Goal: Transaction & Acquisition: Purchase product/service

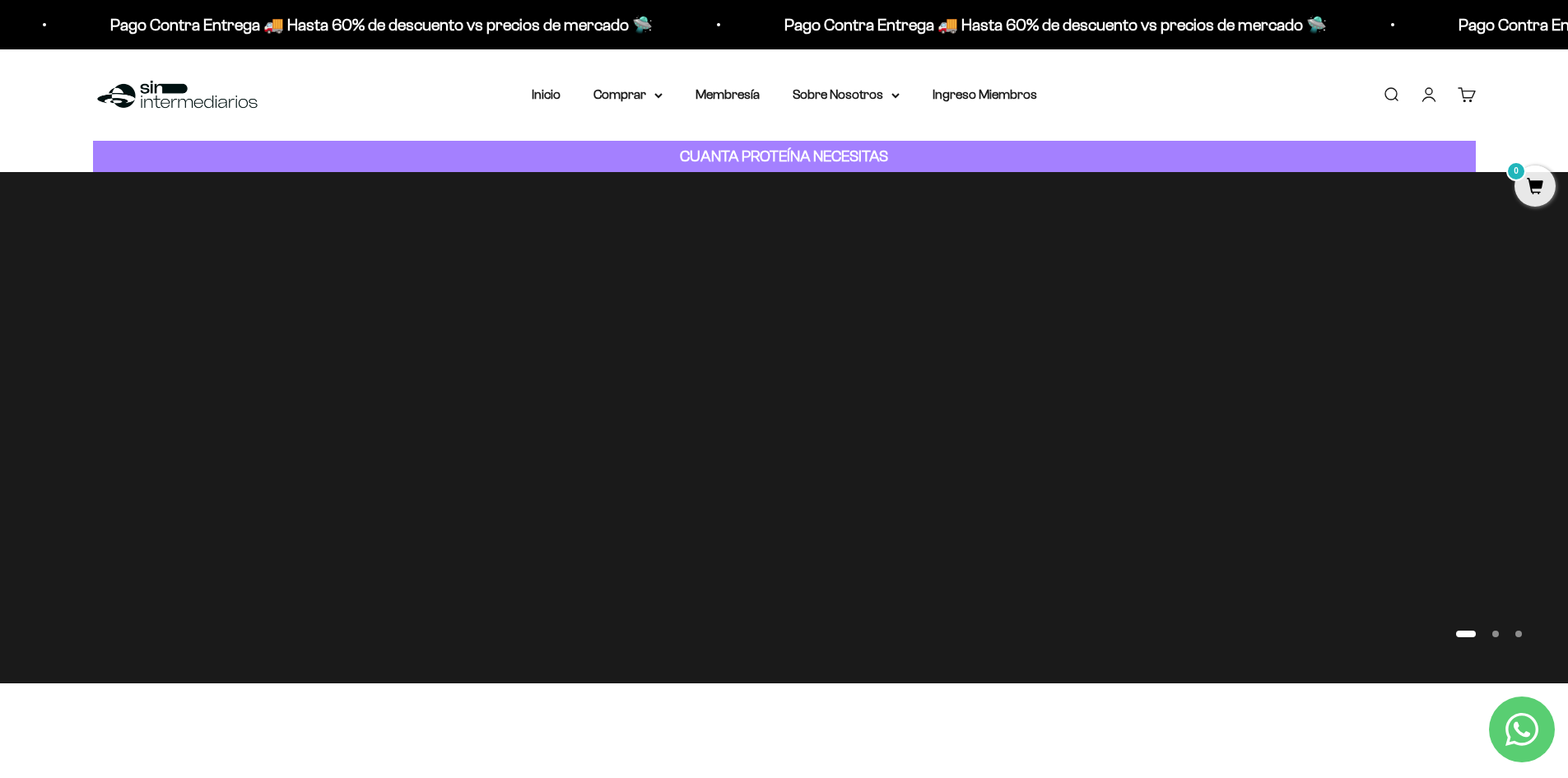
click at [1433, 98] on link "Iniciar sesión" at bounding box center [1428, 94] width 18 height 18
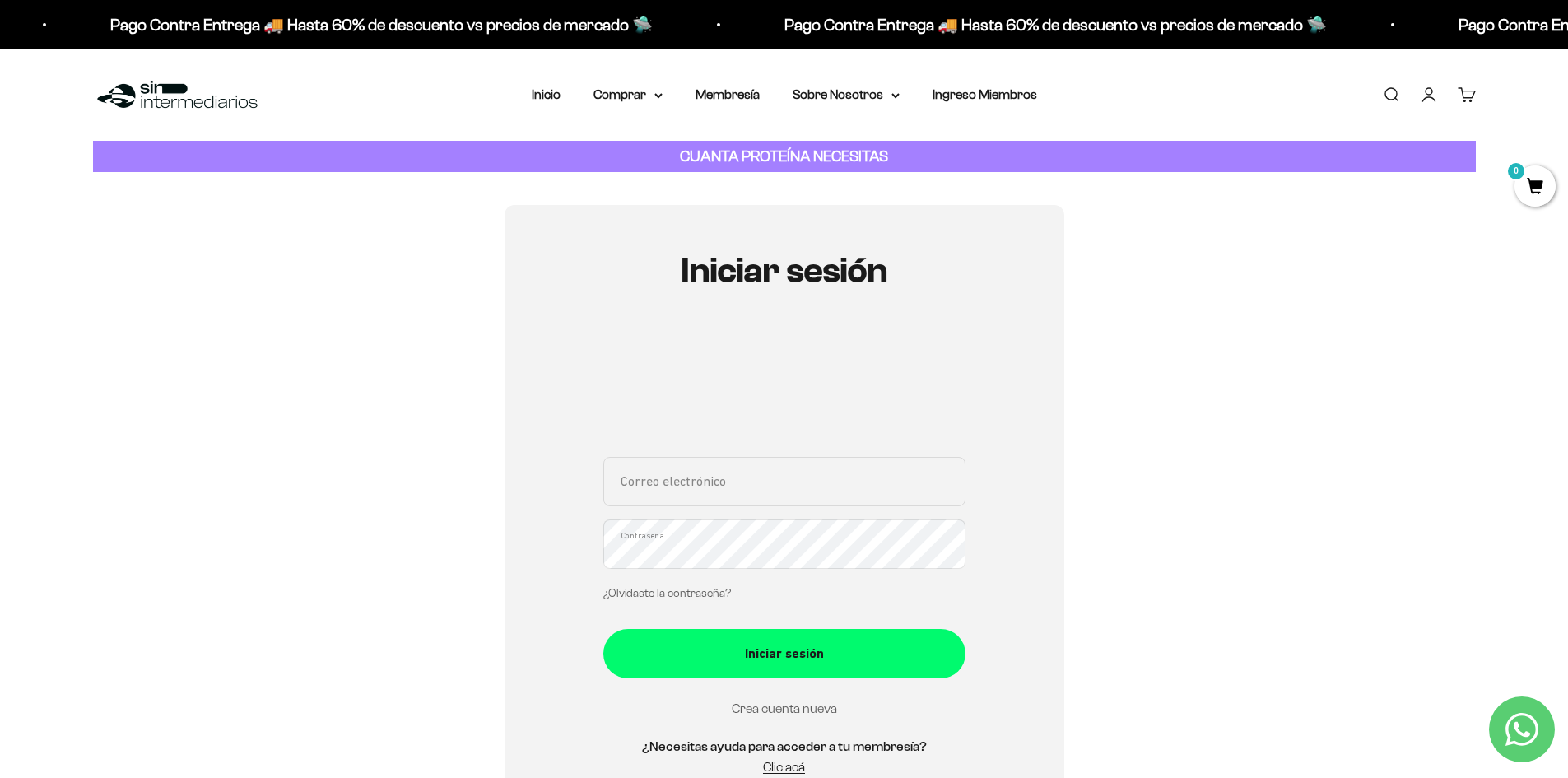
click at [734, 486] on input "Correo electrónico" at bounding box center [784, 482] width 362 height 50
type input "yonyavg@hotmail.com"
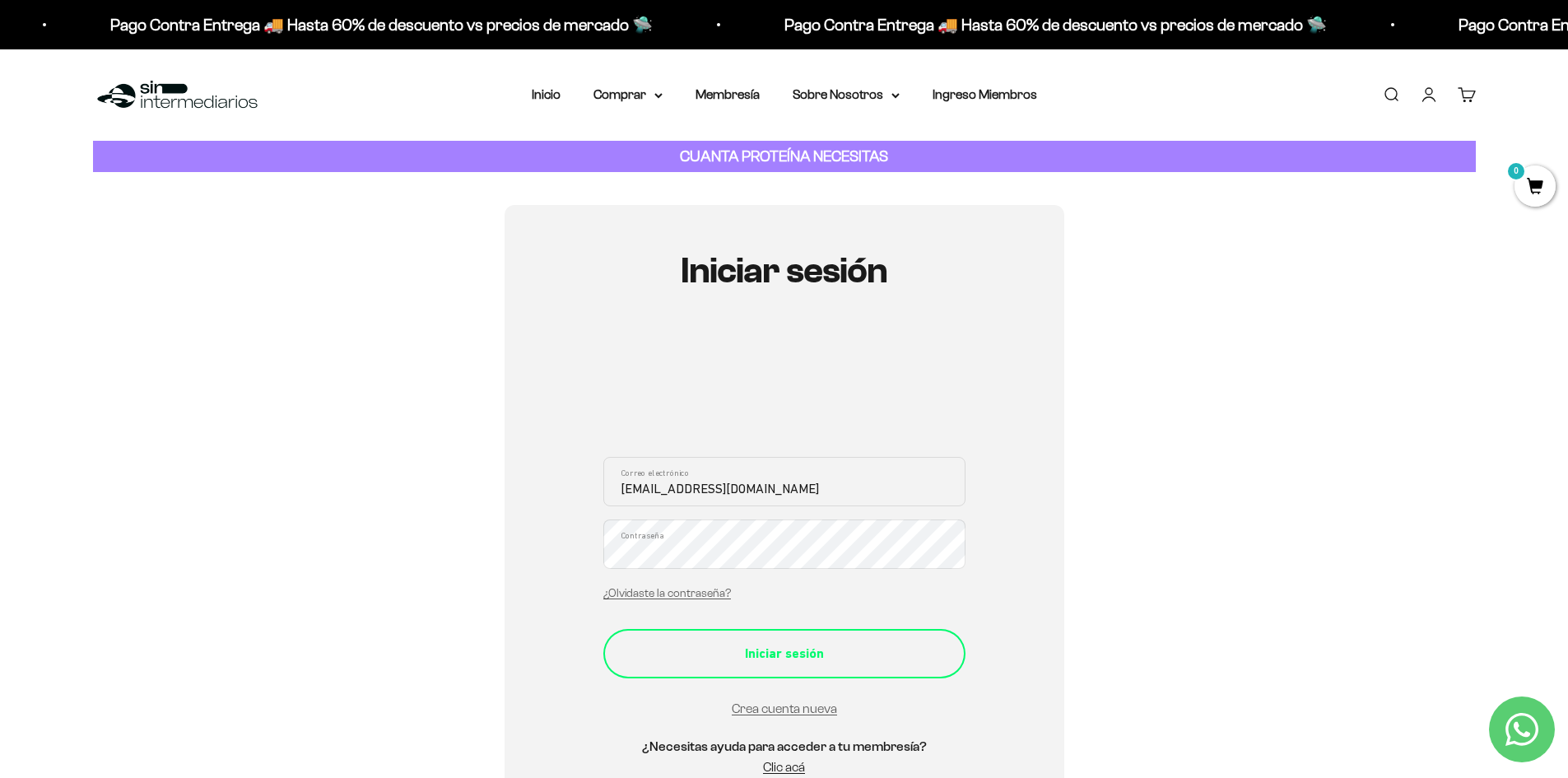
click at [813, 666] on button "Iniciar sesión" at bounding box center [784, 654] width 362 height 50
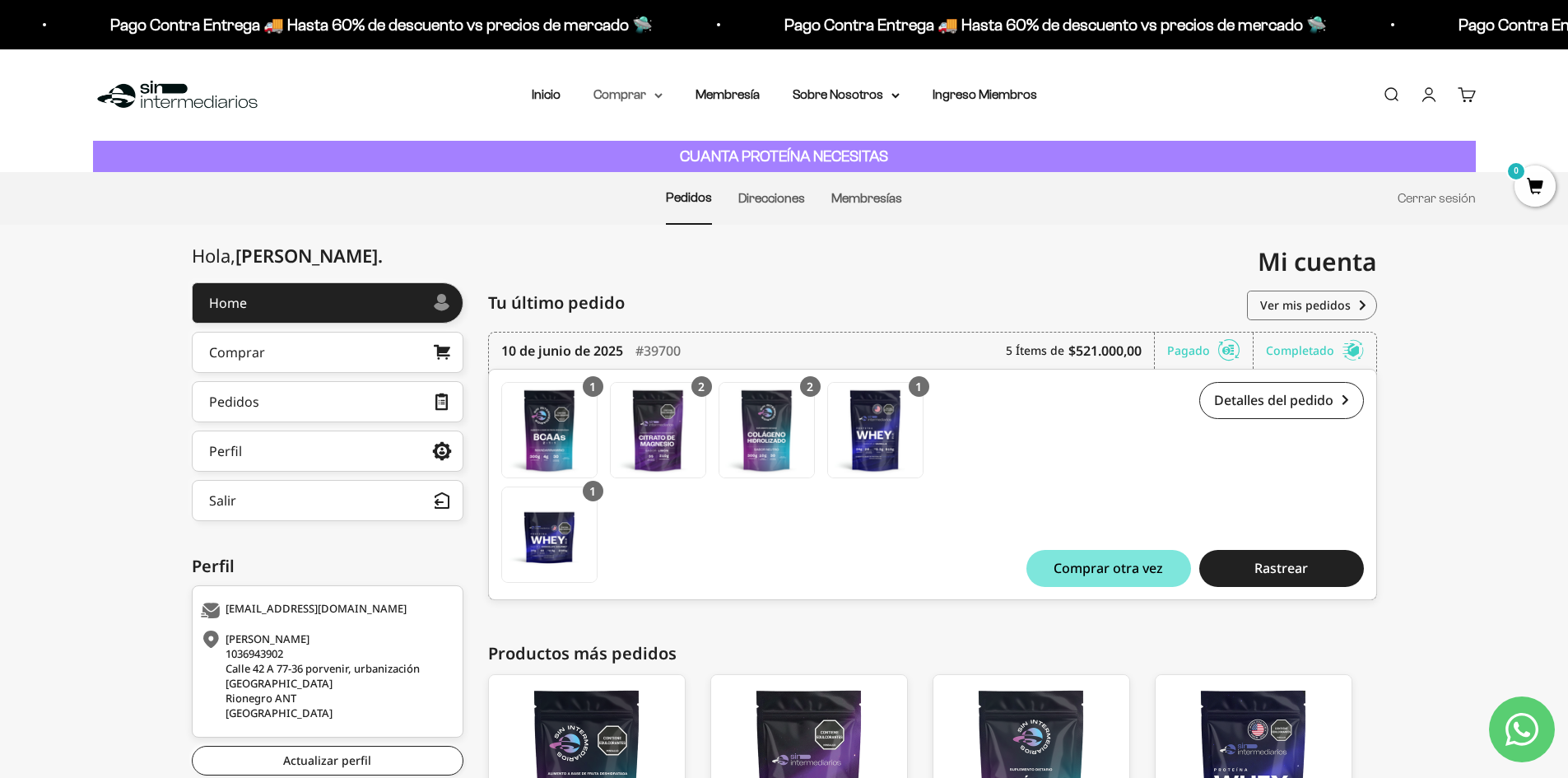
click at [644, 88] on summary "Comprar" at bounding box center [627, 94] width 69 height 21
click at [667, 239] on span "Todos Los Productos" at bounding box center [664, 240] width 121 height 14
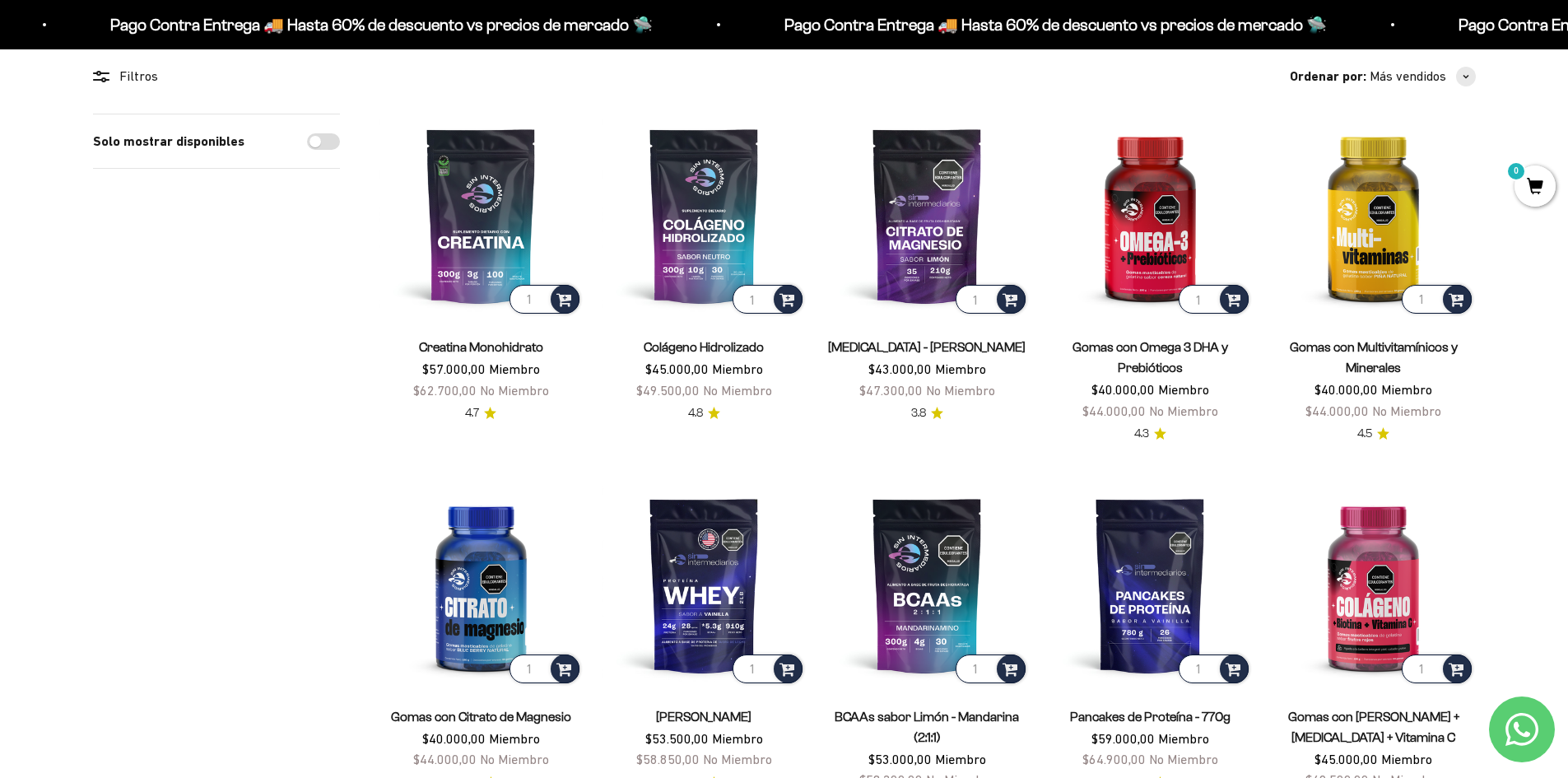
scroll to position [165, 0]
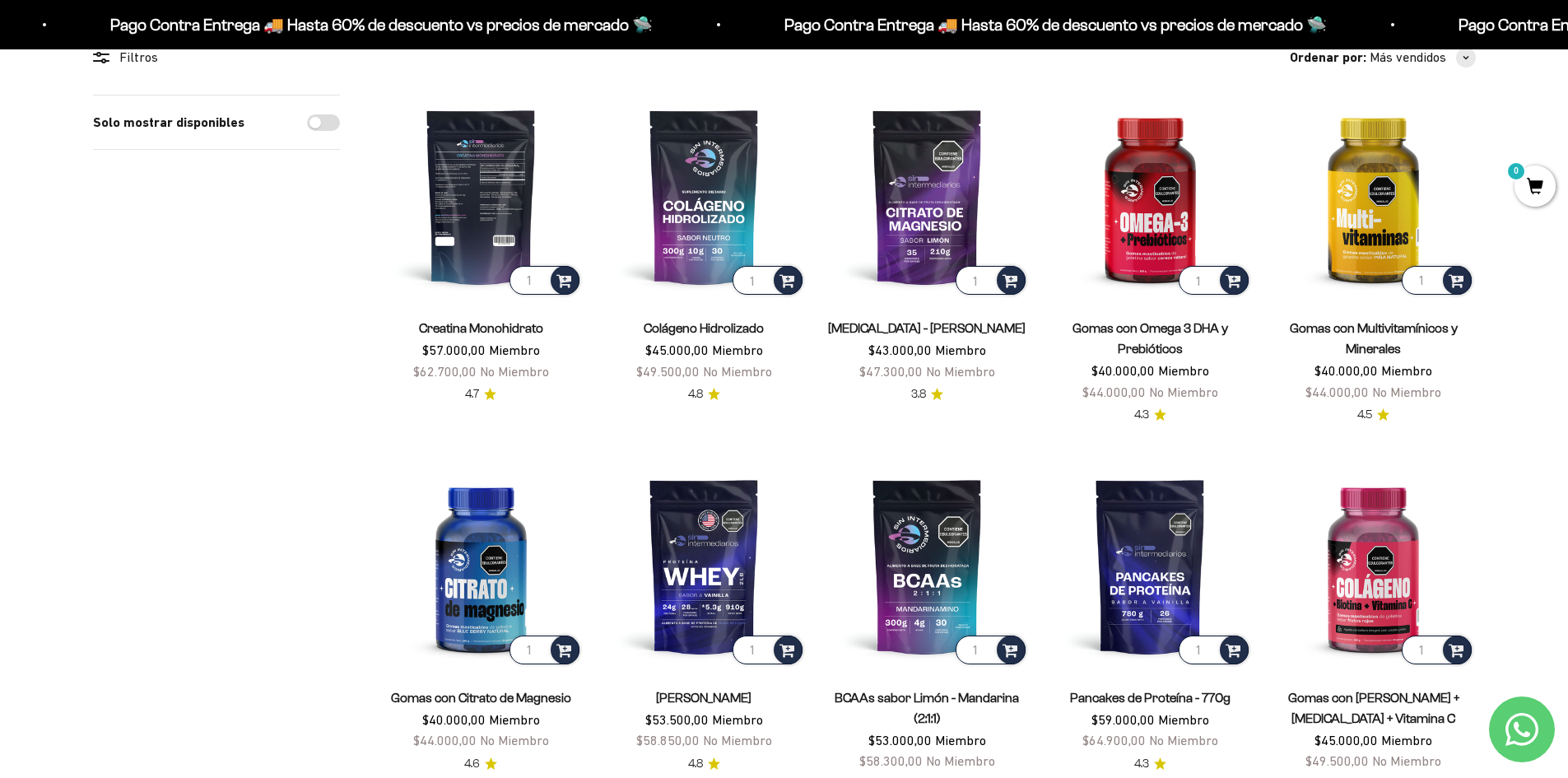
click at [486, 198] on img at bounding box center [481, 196] width 203 height 203
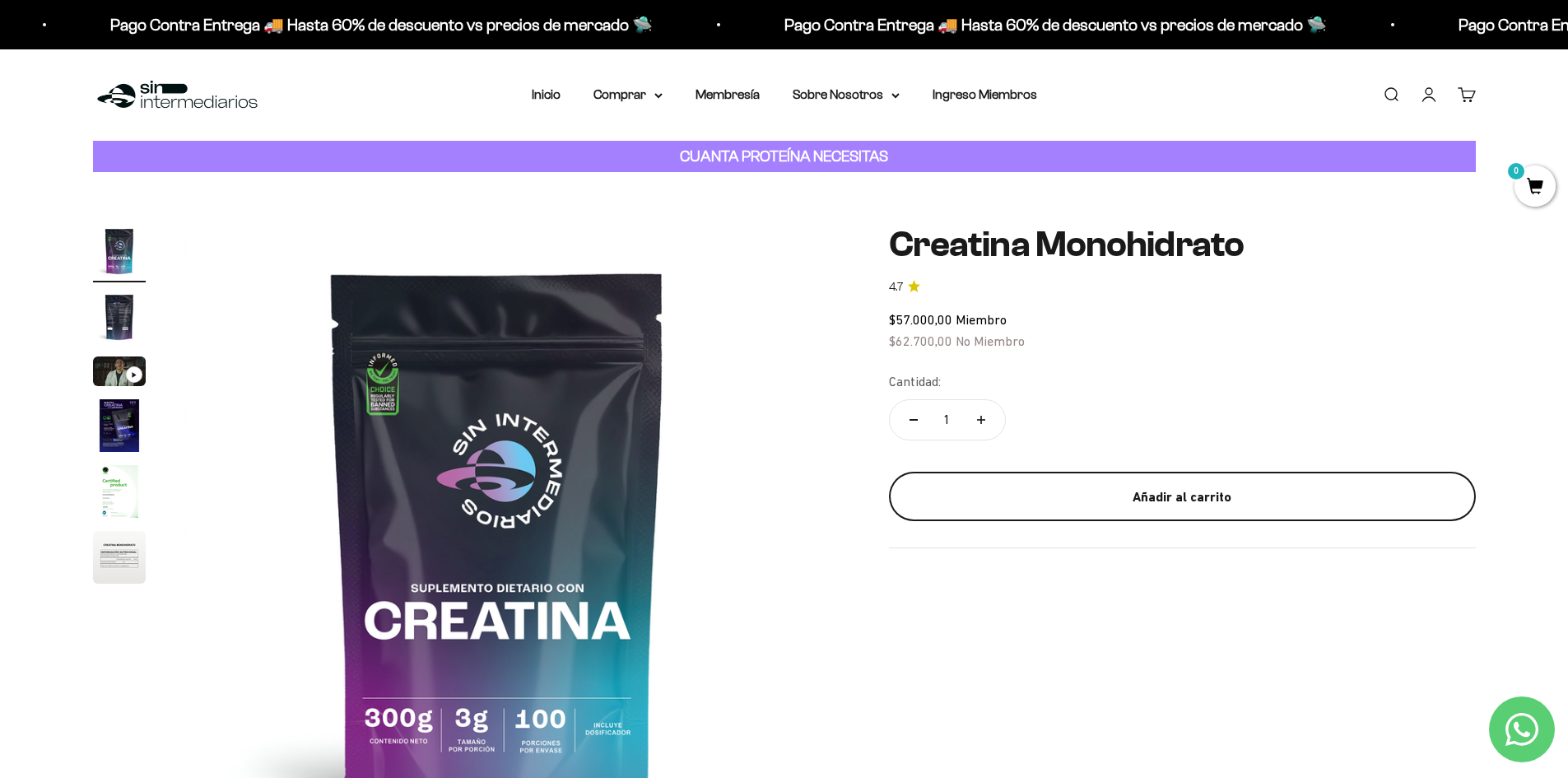
click at [1154, 501] on div "Añadir al carrito" at bounding box center [1182, 497] width 521 height 21
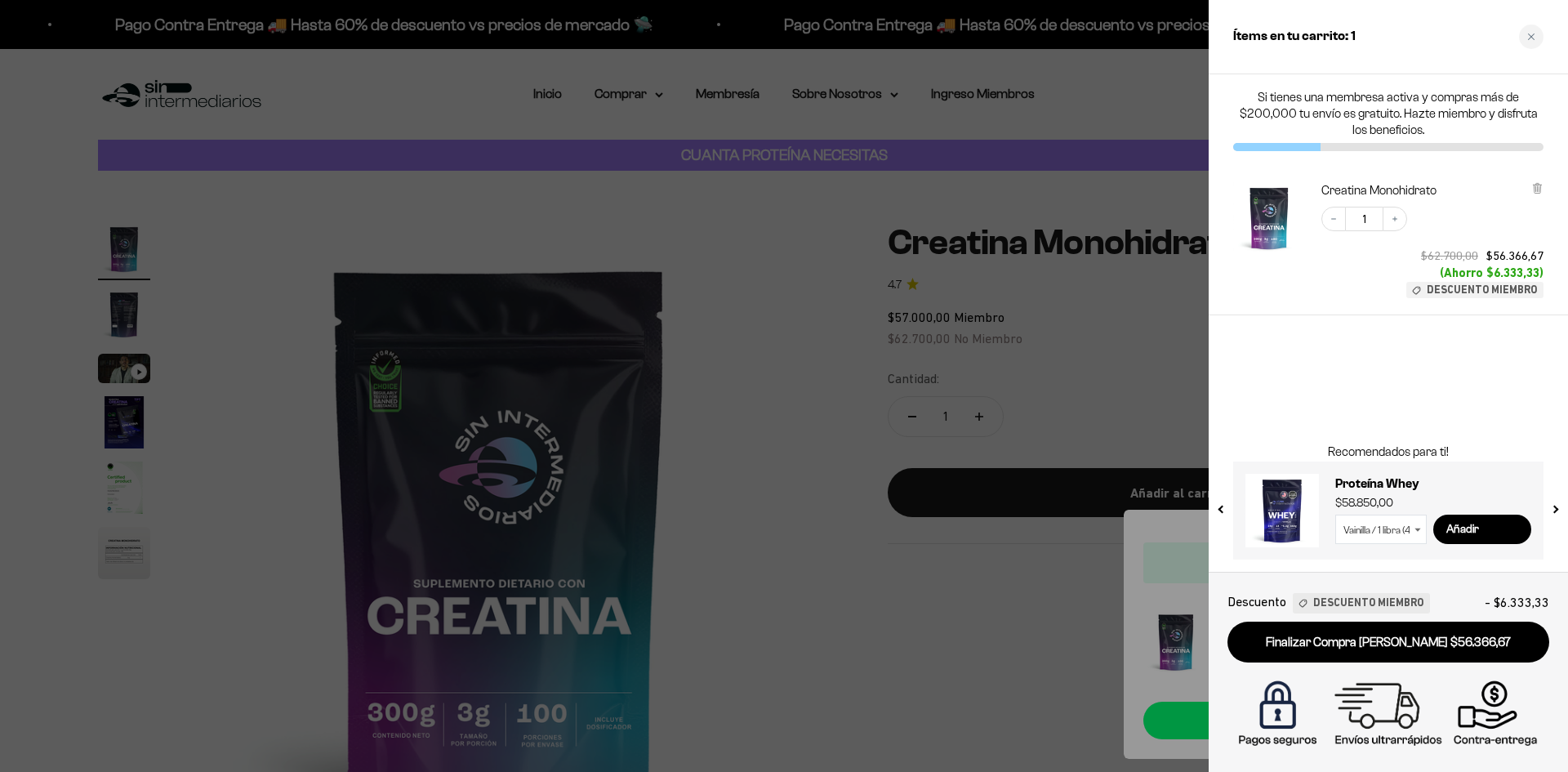
click at [767, 383] on div at bounding box center [784, 386] width 1568 height 772
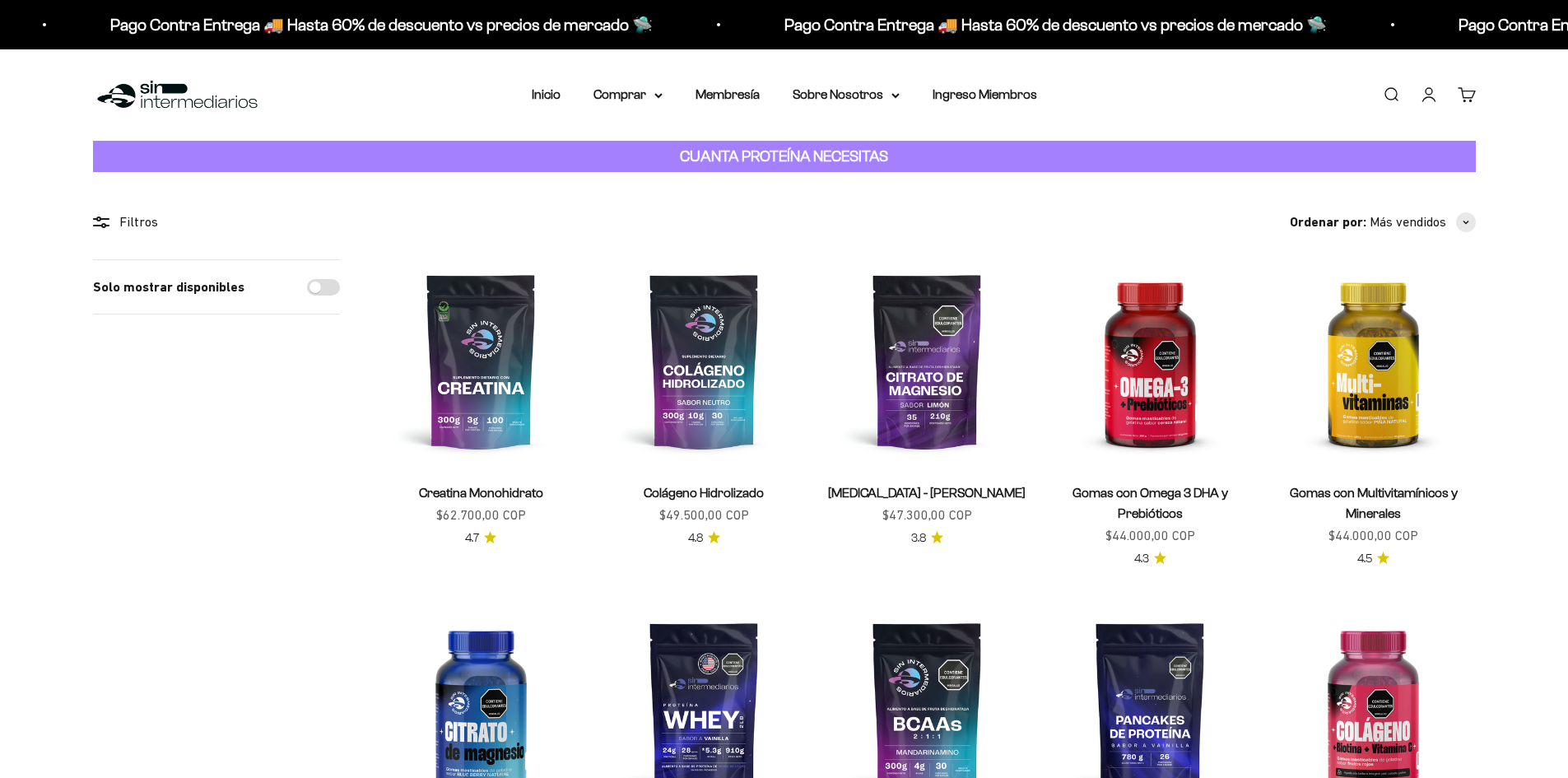
scroll to position [165, 0]
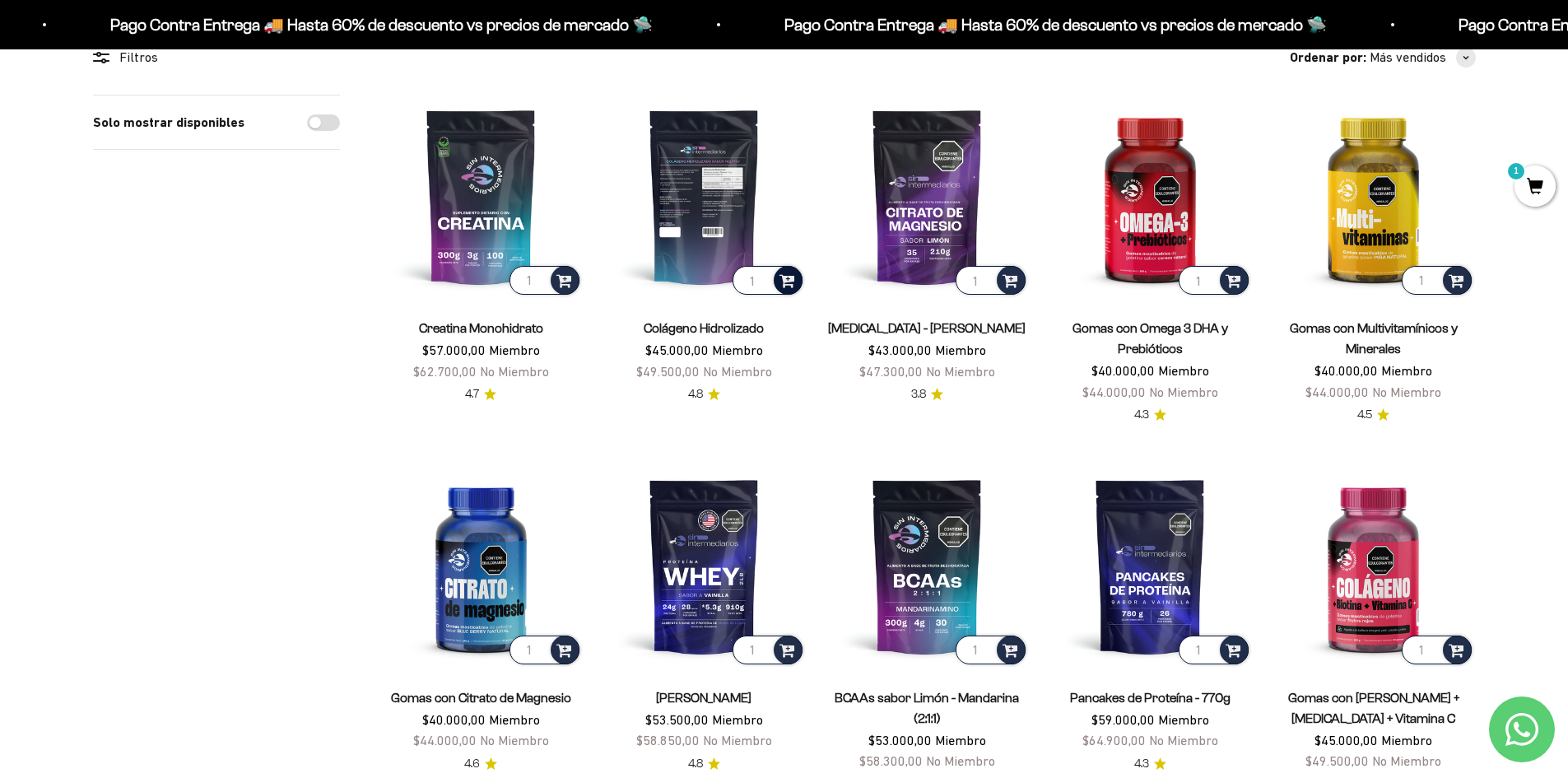
click at [784, 276] on span at bounding box center [787, 279] width 15 height 19
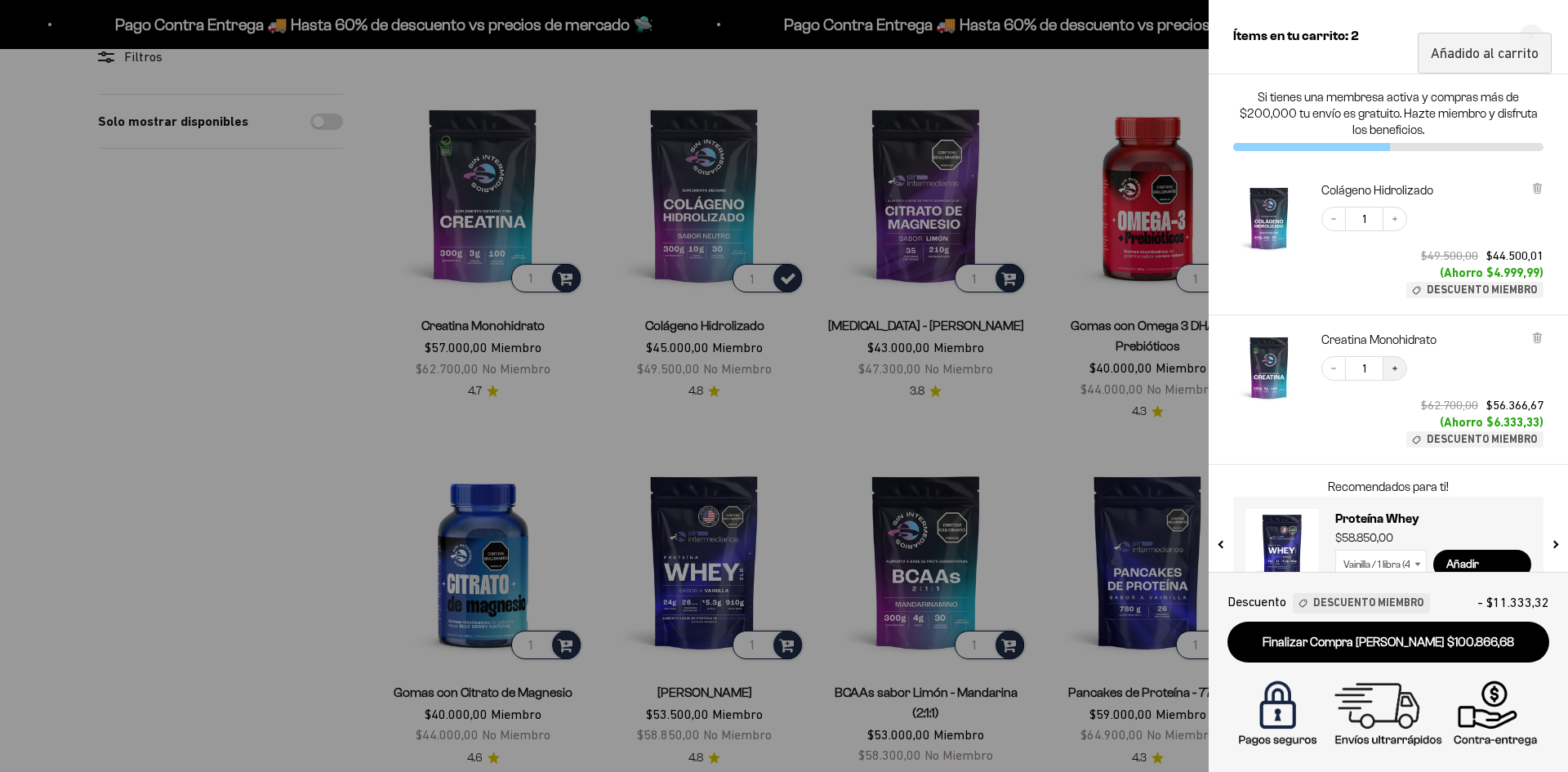
click at [1393, 373] on icon "Increase quantity" at bounding box center [1395, 369] width 10 height 10
click at [1331, 362] on button "Decrease quantity" at bounding box center [1333, 368] width 25 height 25
click at [1391, 216] on icon "Increase quantity" at bounding box center [1395, 219] width 10 height 10
click at [160, 335] on div at bounding box center [784, 386] width 1568 height 772
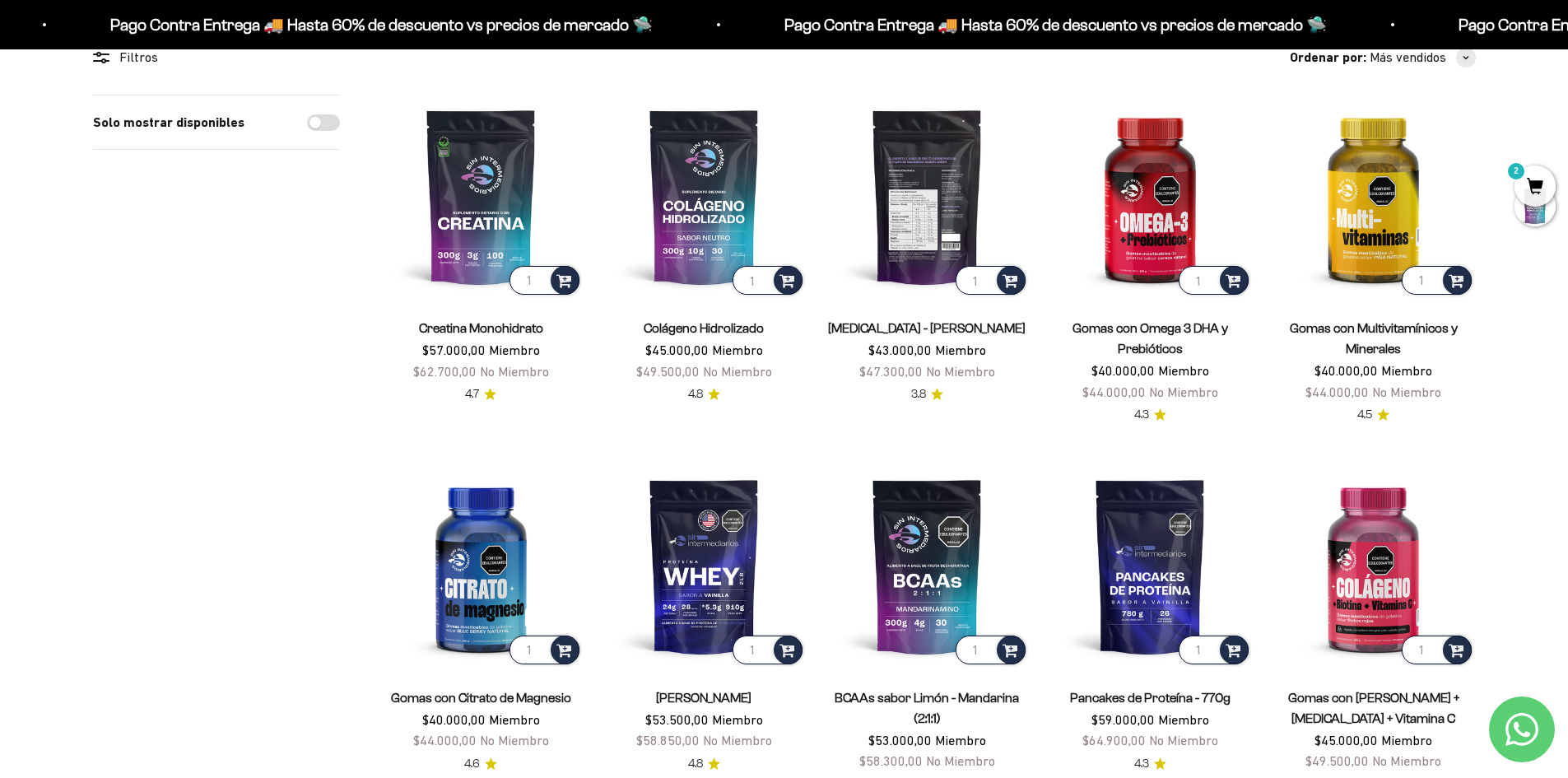
click at [940, 259] on img at bounding box center [927, 196] width 203 height 203
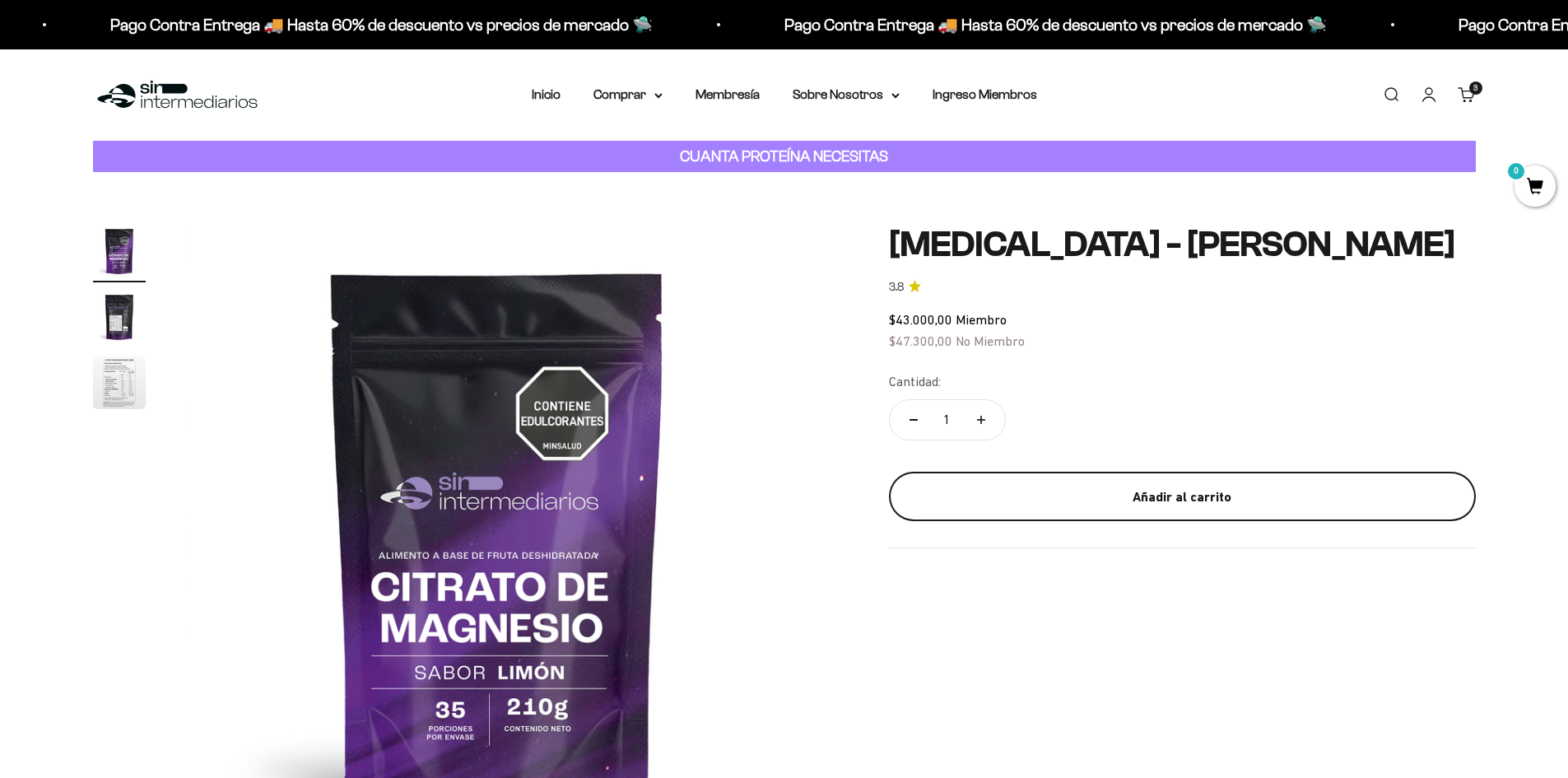
click at [1141, 489] on div "Añadir al carrito" at bounding box center [1182, 497] width 521 height 21
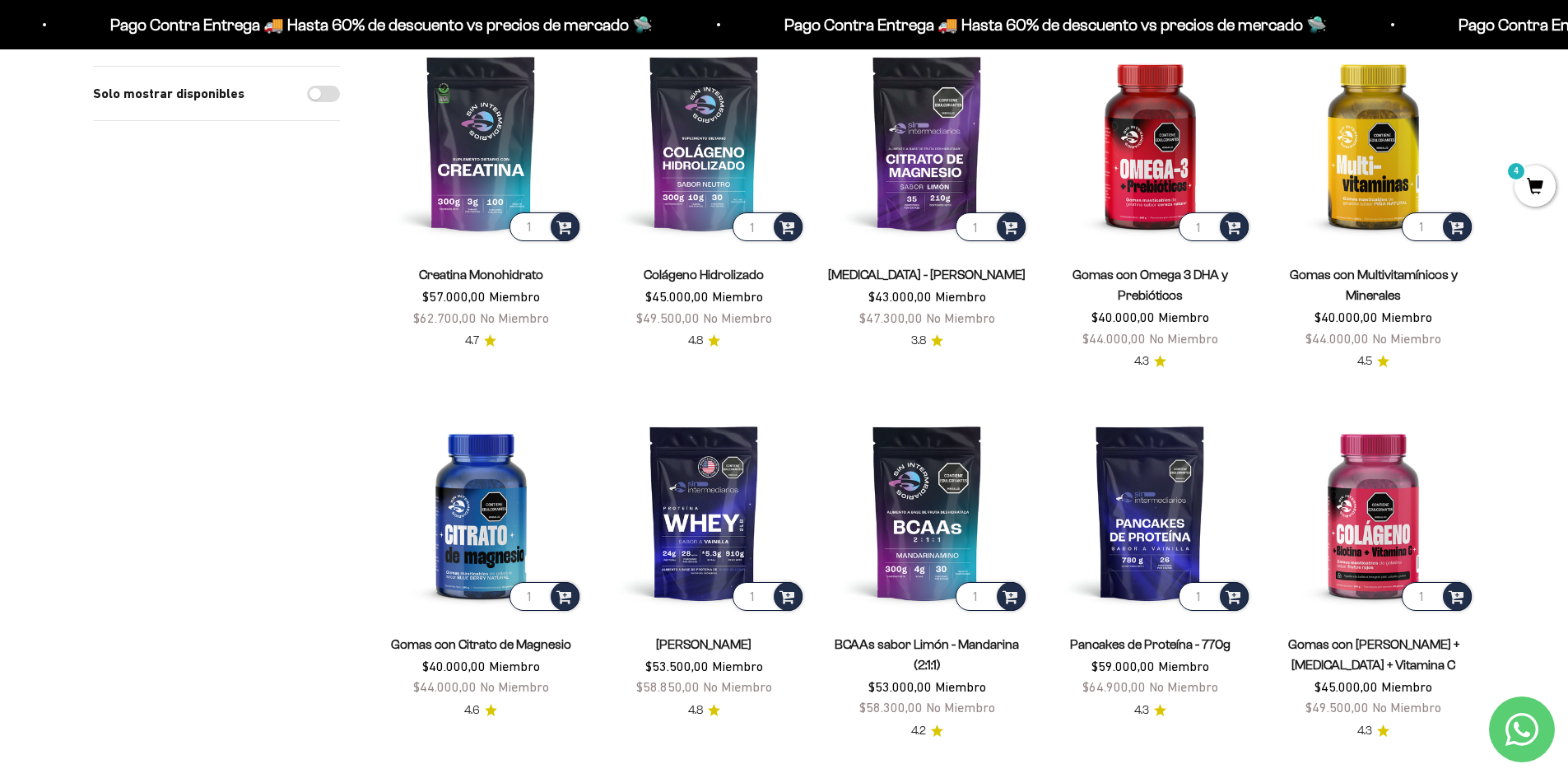
scroll to position [330, 0]
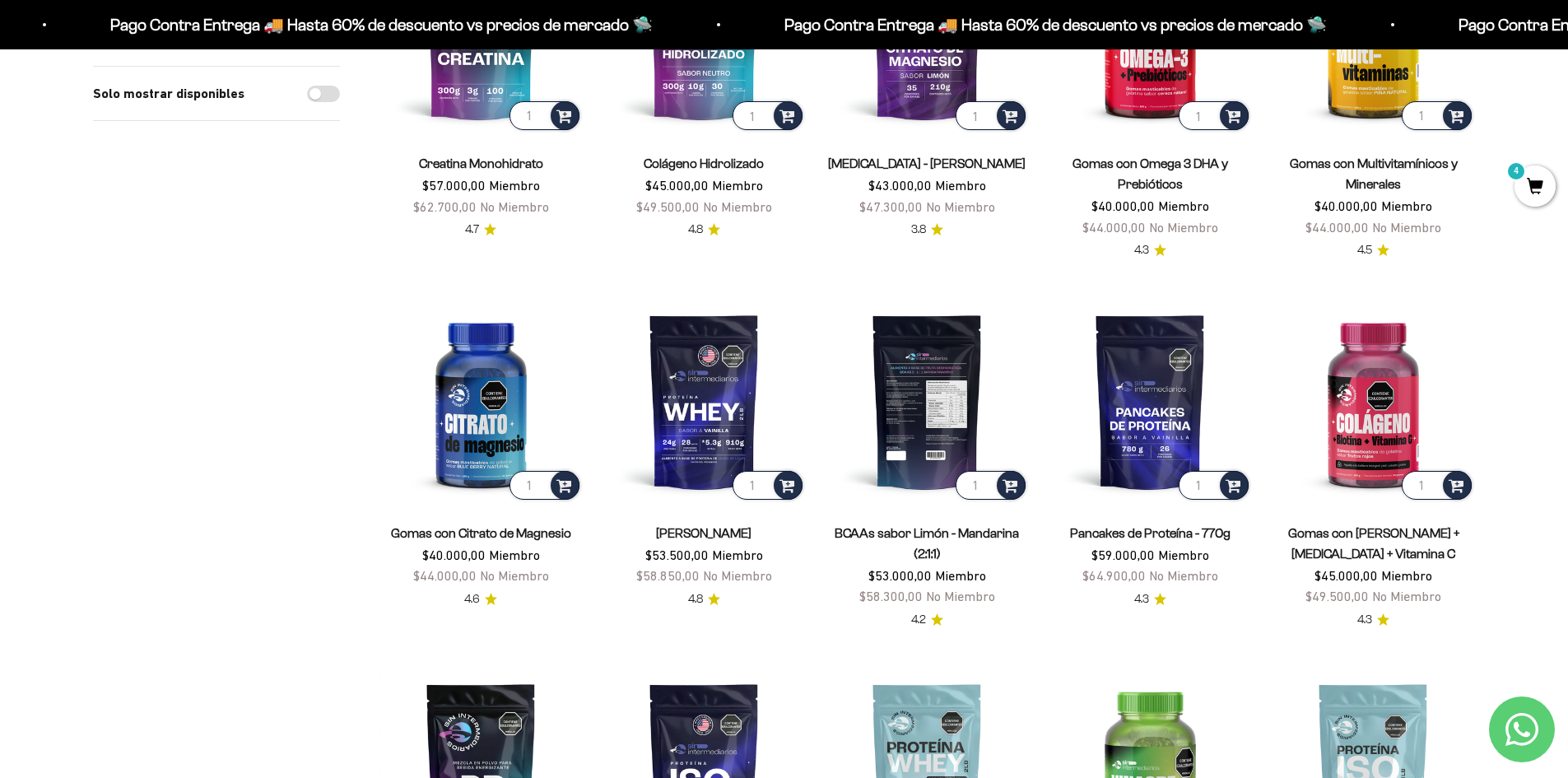
click at [937, 459] on img at bounding box center [927, 401] width 203 height 203
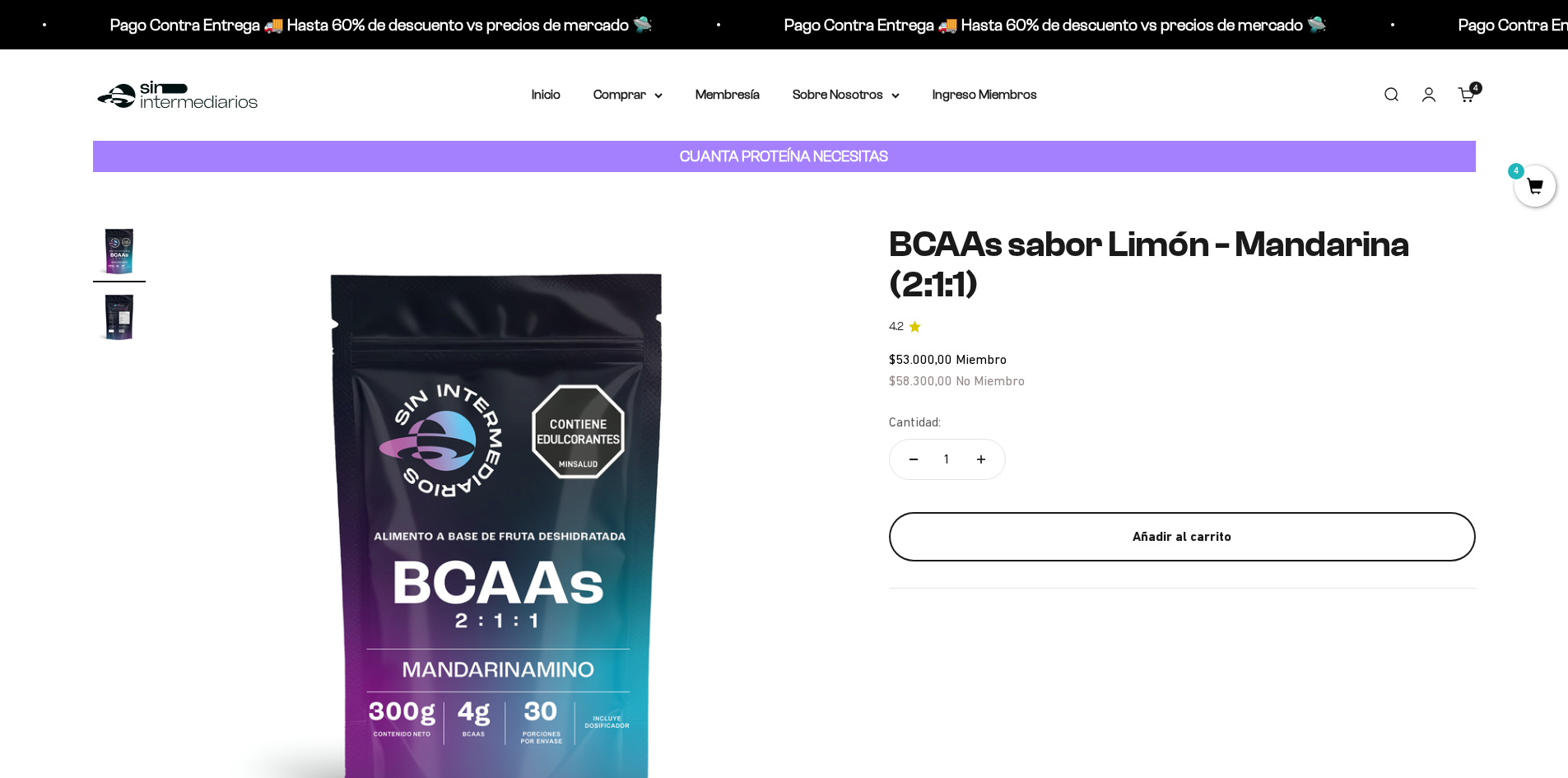
click at [1150, 528] on div "Añadir al carrito" at bounding box center [1182, 536] width 521 height 21
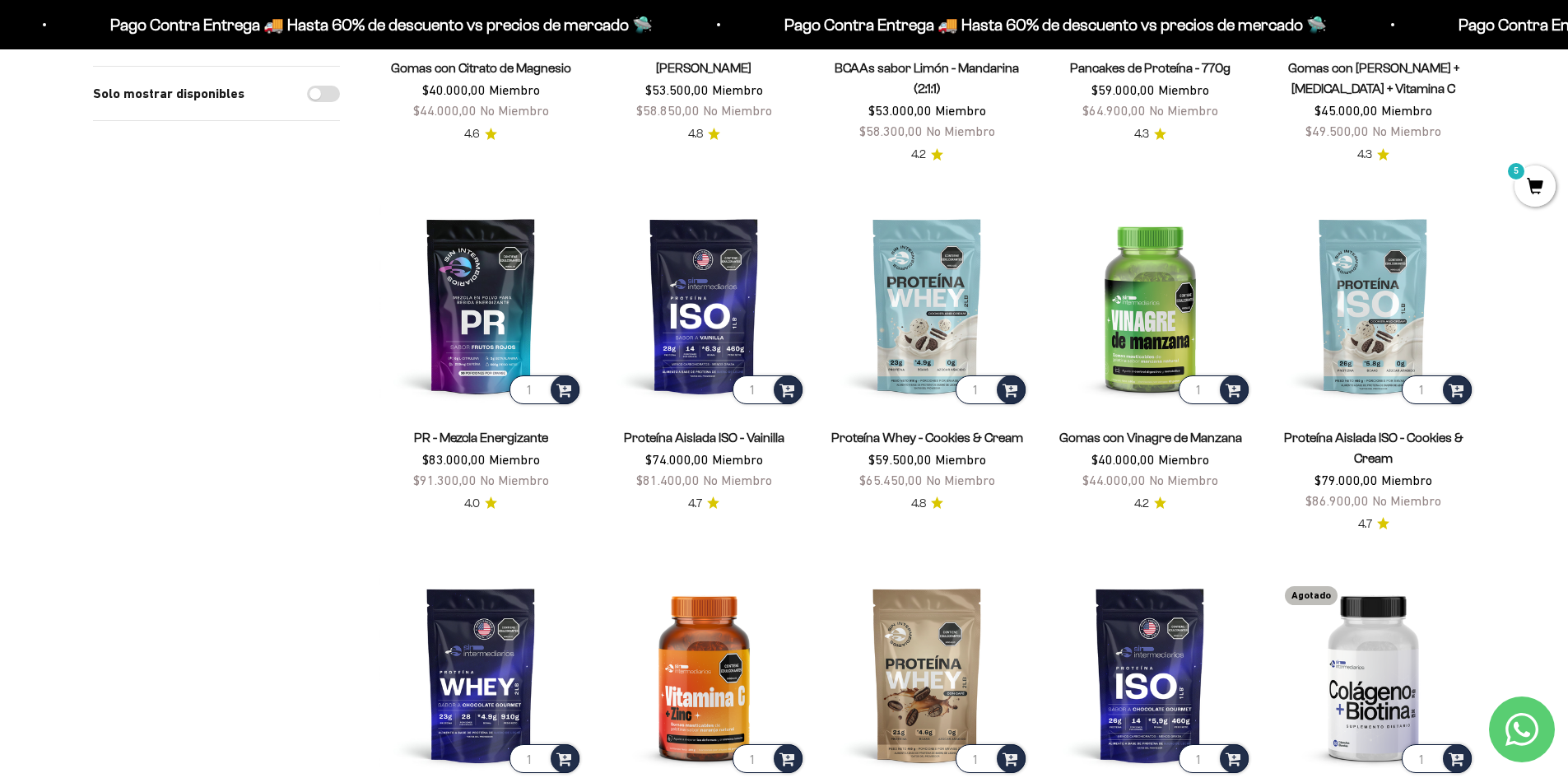
scroll to position [823, 0]
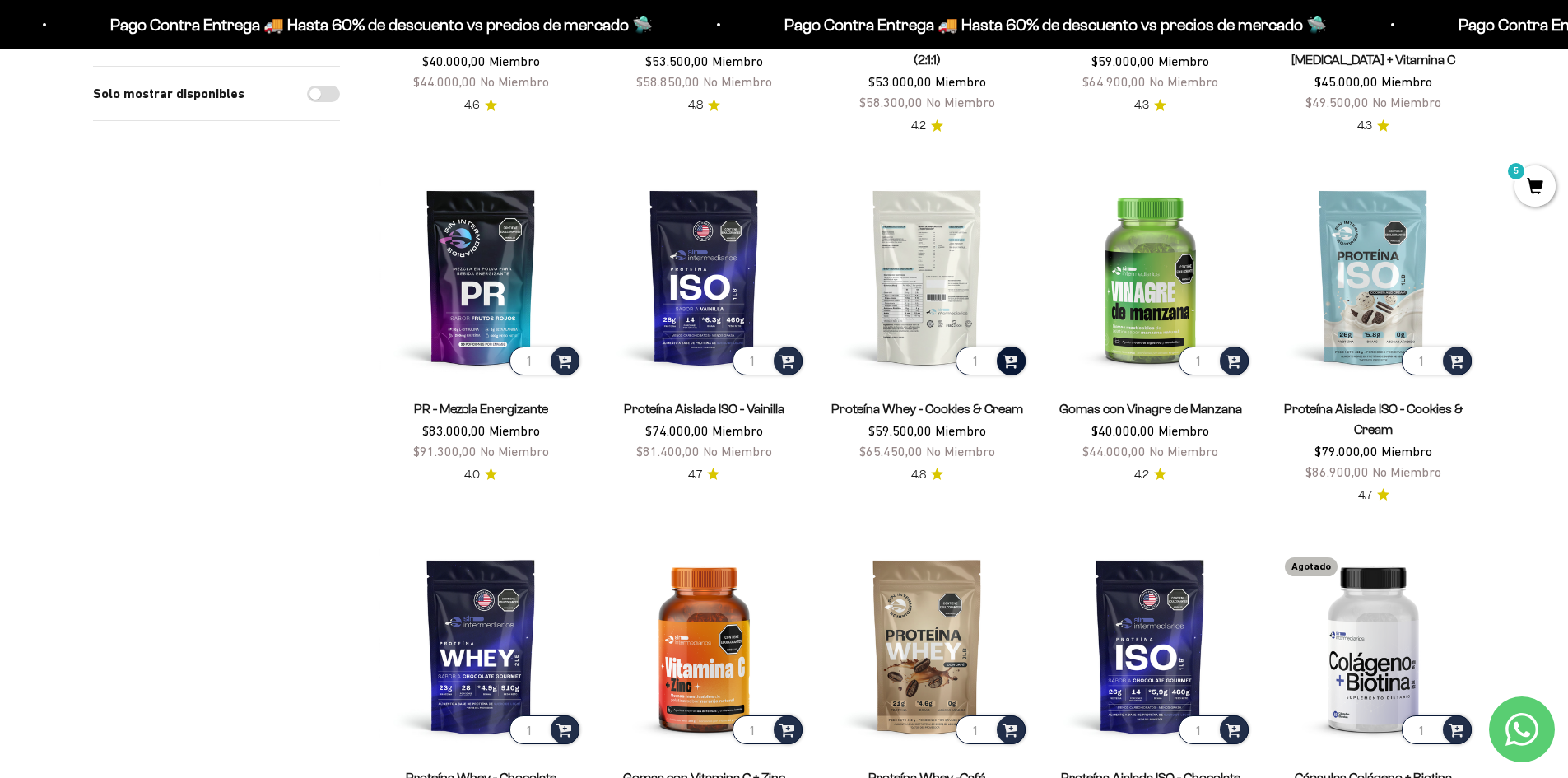
click at [1006, 359] on span at bounding box center [1010, 360] width 15 height 19
click at [922, 336] on span "Cookies & Cream / 2 libras (910g)" at bounding box center [928, 336] width 149 height 12
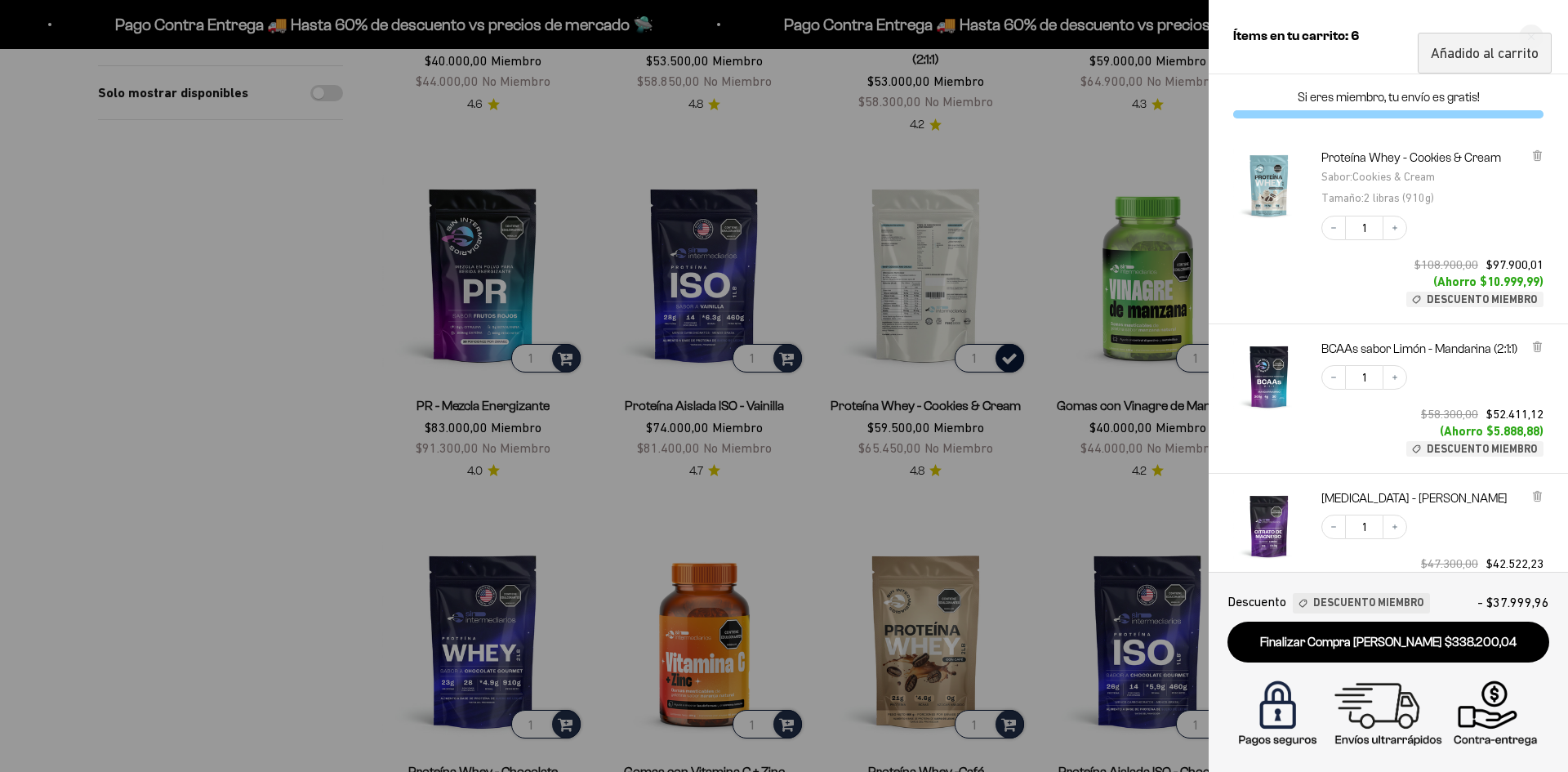
click at [1024, 253] on div at bounding box center [784, 386] width 1568 height 772
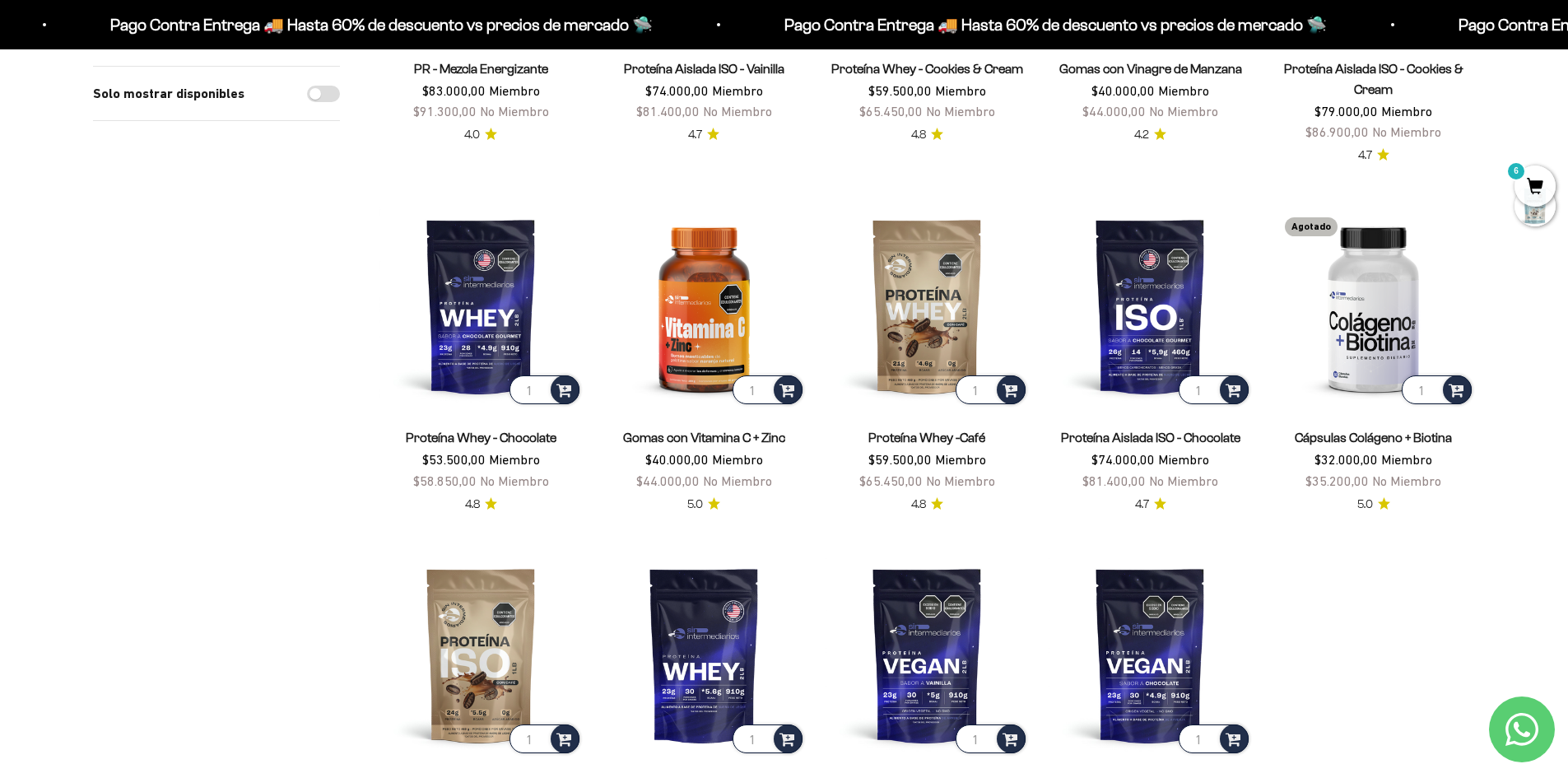
scroll to position [1235, 0]
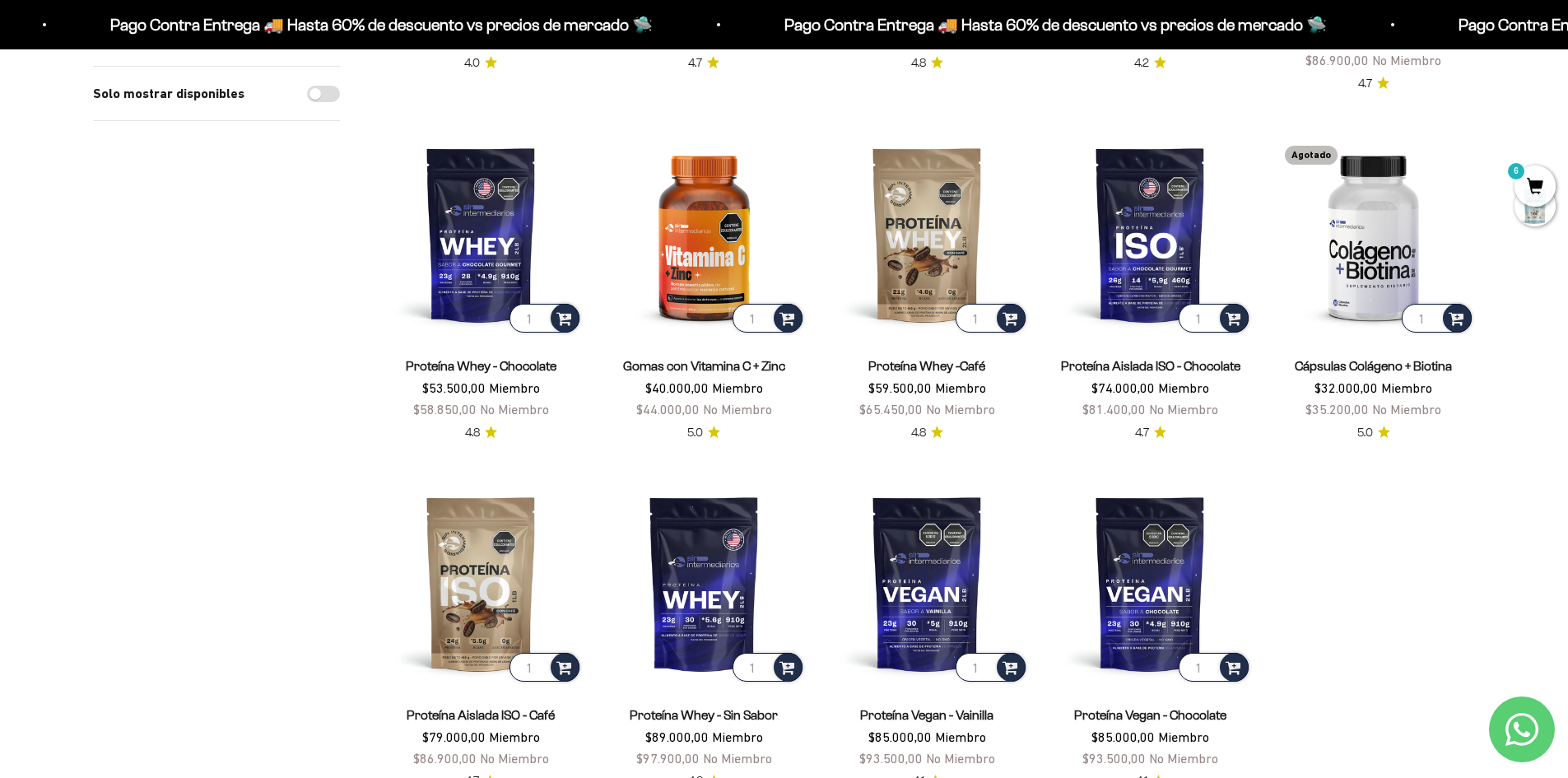
click at [931, 364] on link "Proteína Whey -Café" at bounding box center [926, 366] width 117 height 14
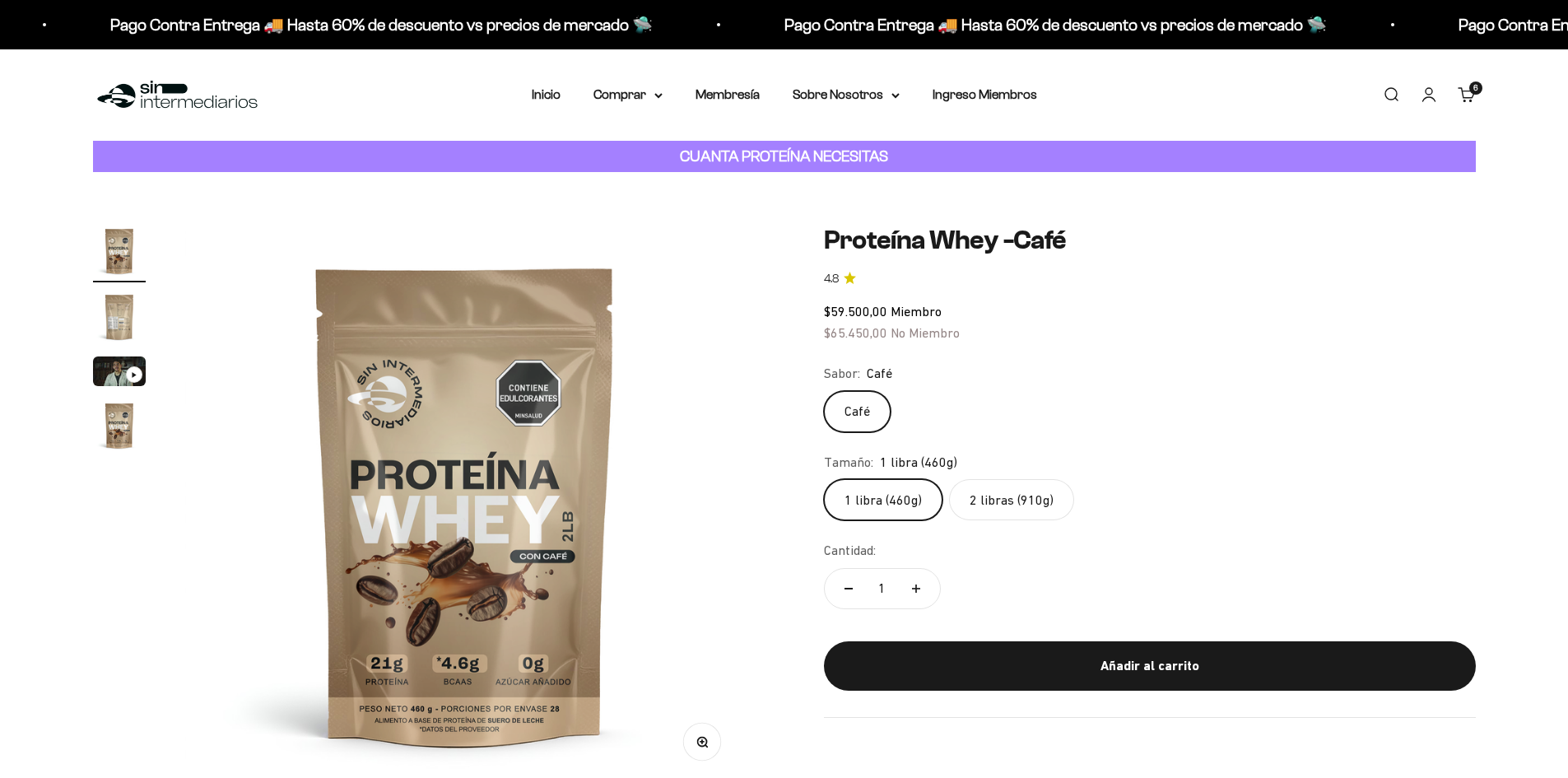
drag, startPoint x: 905, startPoint y: 465, endPoint x: 952, endPoint y: 500, distance: 58.6
drag, startPoint x: 952, startPoint y: 500, endPoint x: 734, endPoint y: 440, distance: 226.1
click at [734, 440] on img at bounding box center [465, 505] width 560 height 560
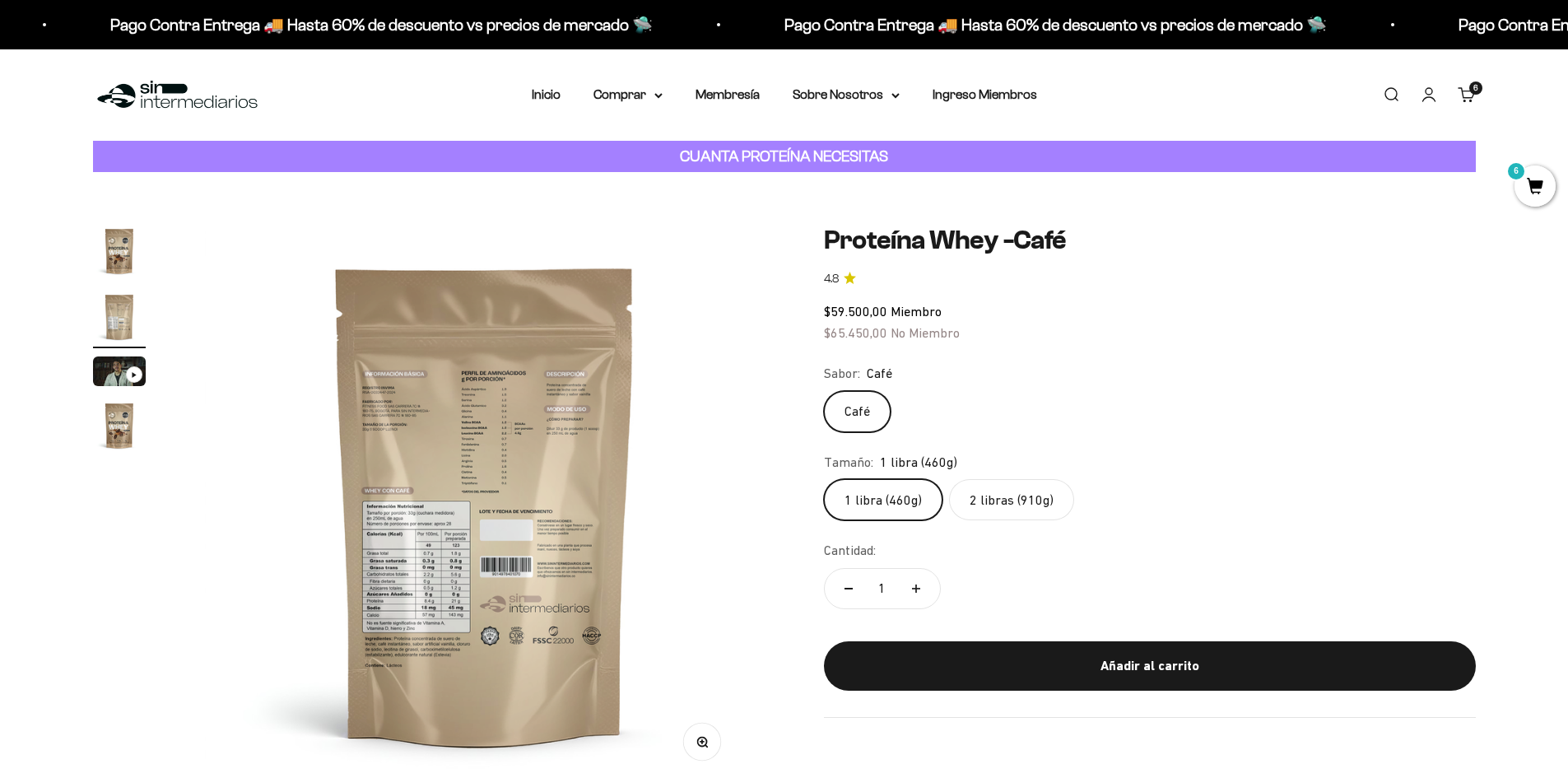
scroll to position [0, 580]
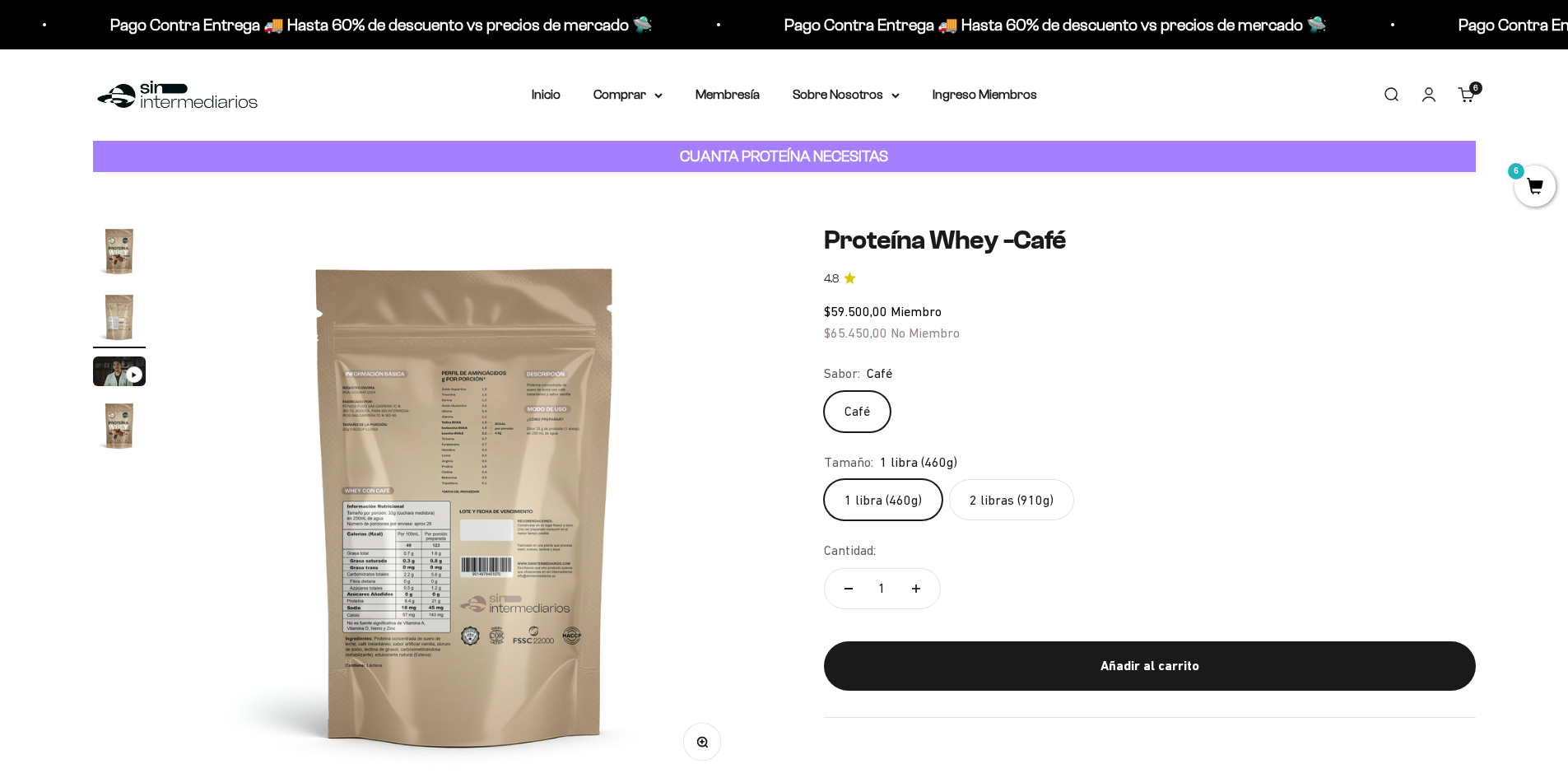
click at [1013, 502] on label "2 libras (910g)" at bounding box center [1011, 500] width 125 height 41
click at [824, 479] on input "2 libras (910g)" at bounding box center [823, 478] width 1 height 1
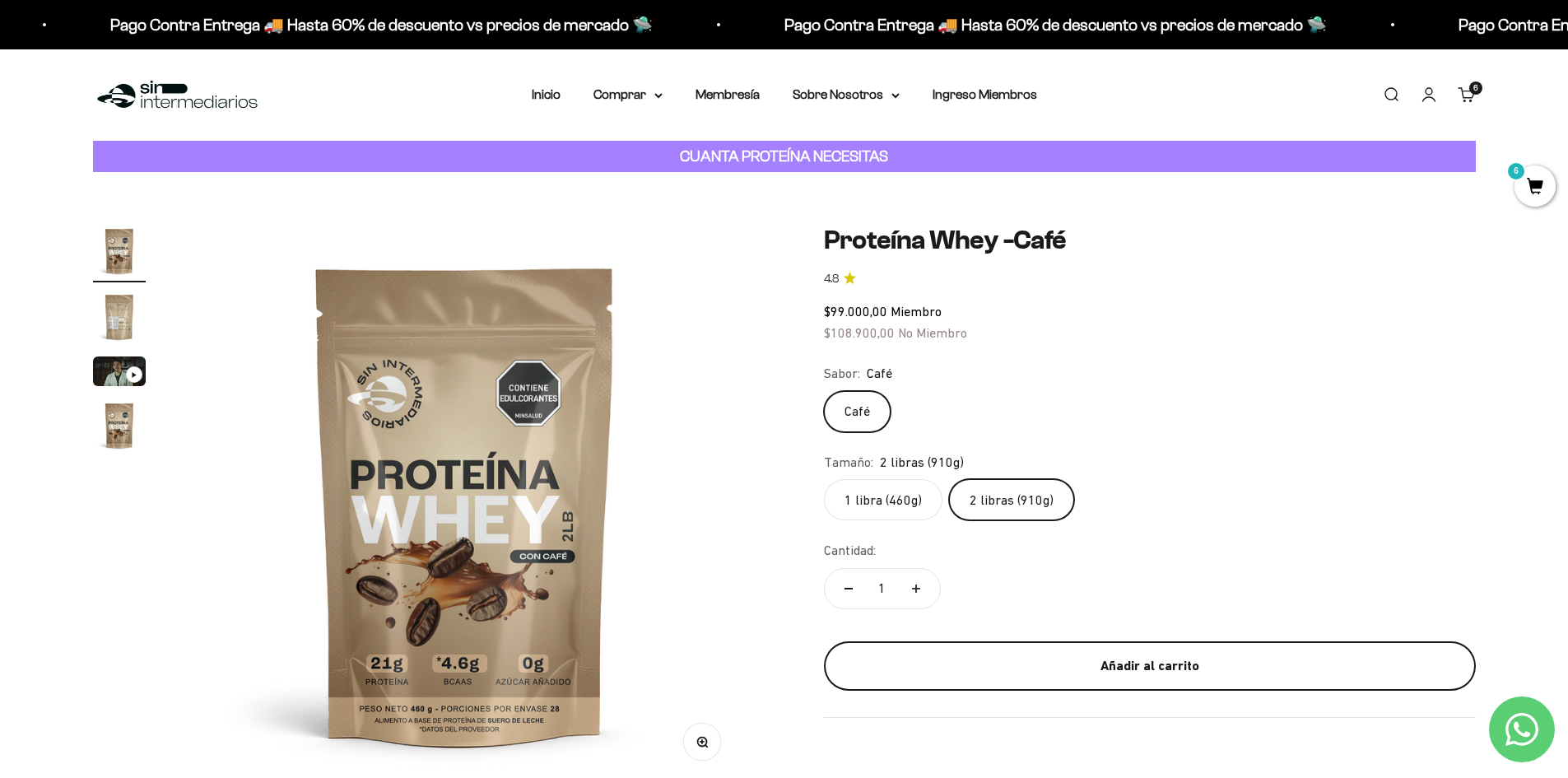
click at [1140, 662] on div "Añadir al carrito" at bounding box center [1150, 665] width 586 height 21
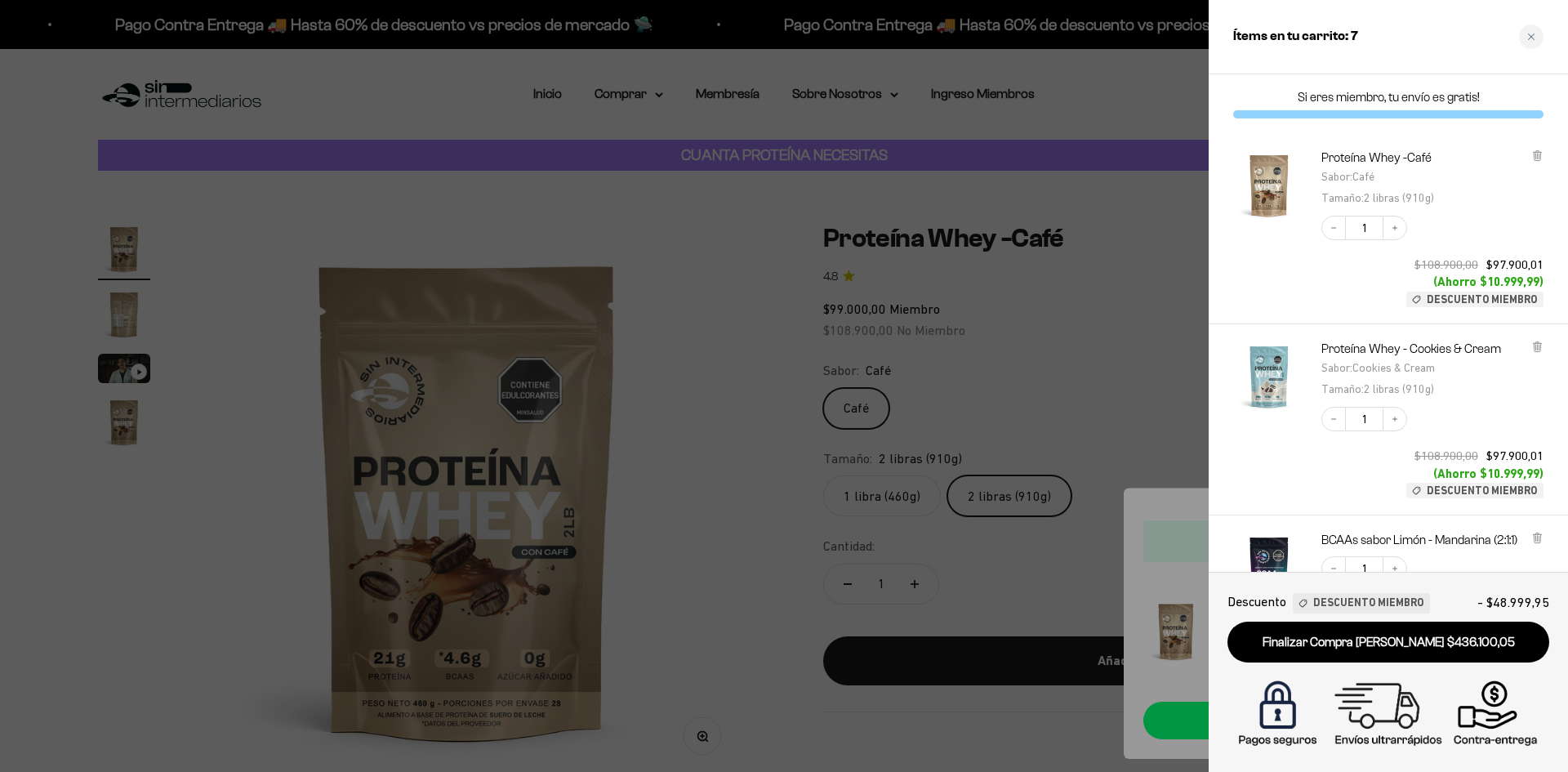
click at [82, 208] on div at bounding box center [784, 386] width 1568 height 772
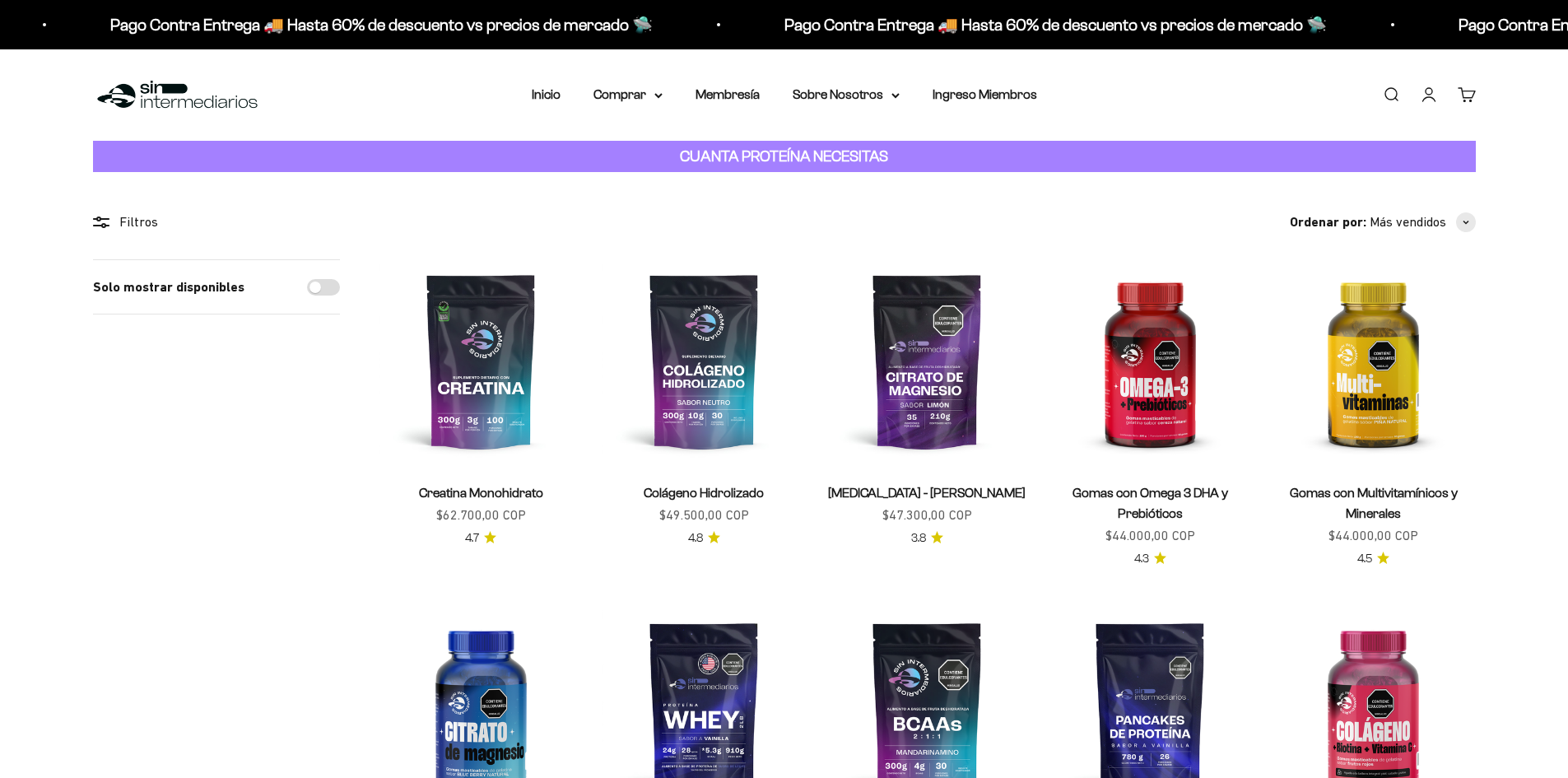
scroll to position [1235, 0]
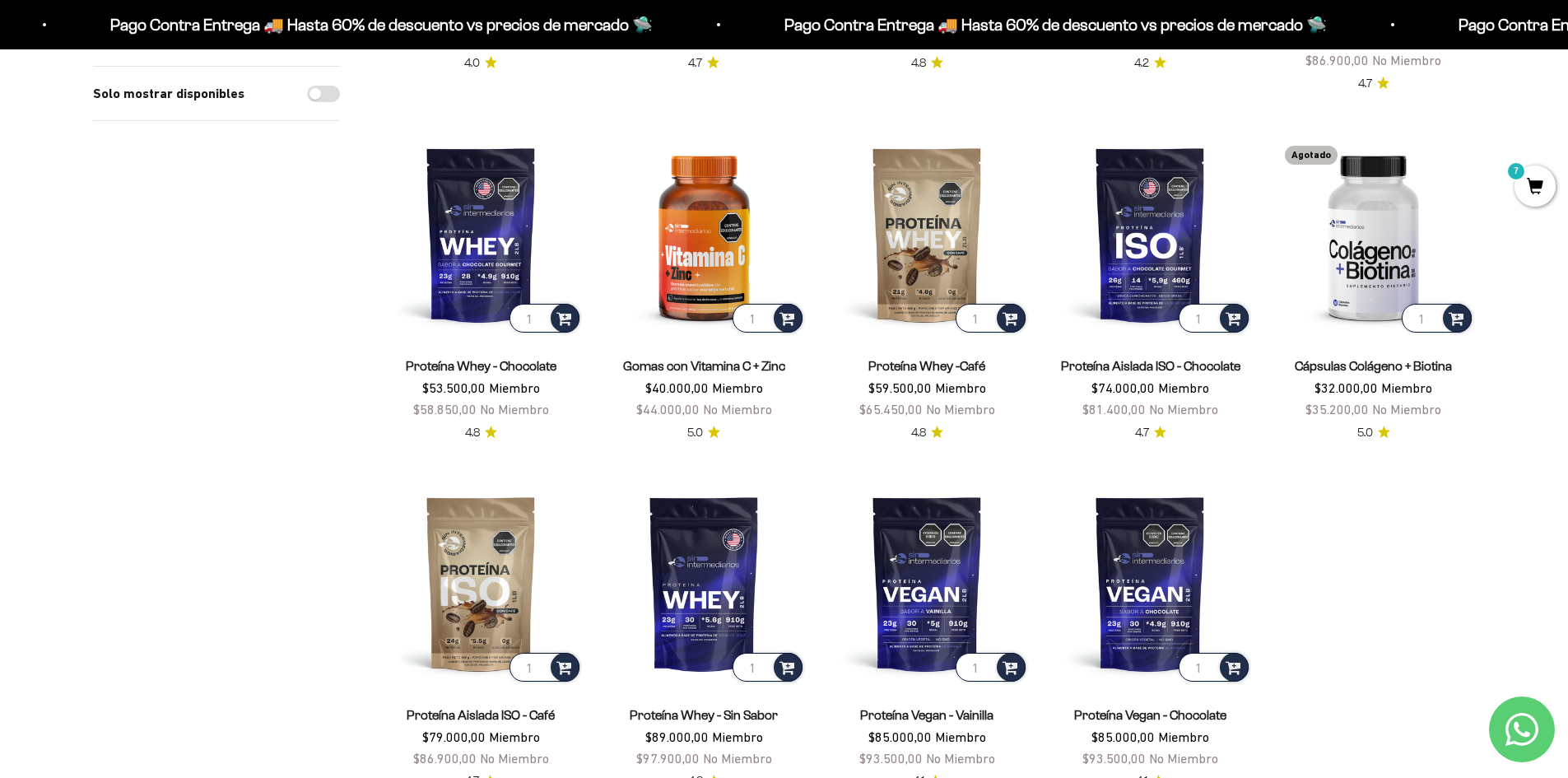
click at [947, 362] on link "Proteína Whey -Café" at bounding box center [926, 366] width 117 height 14
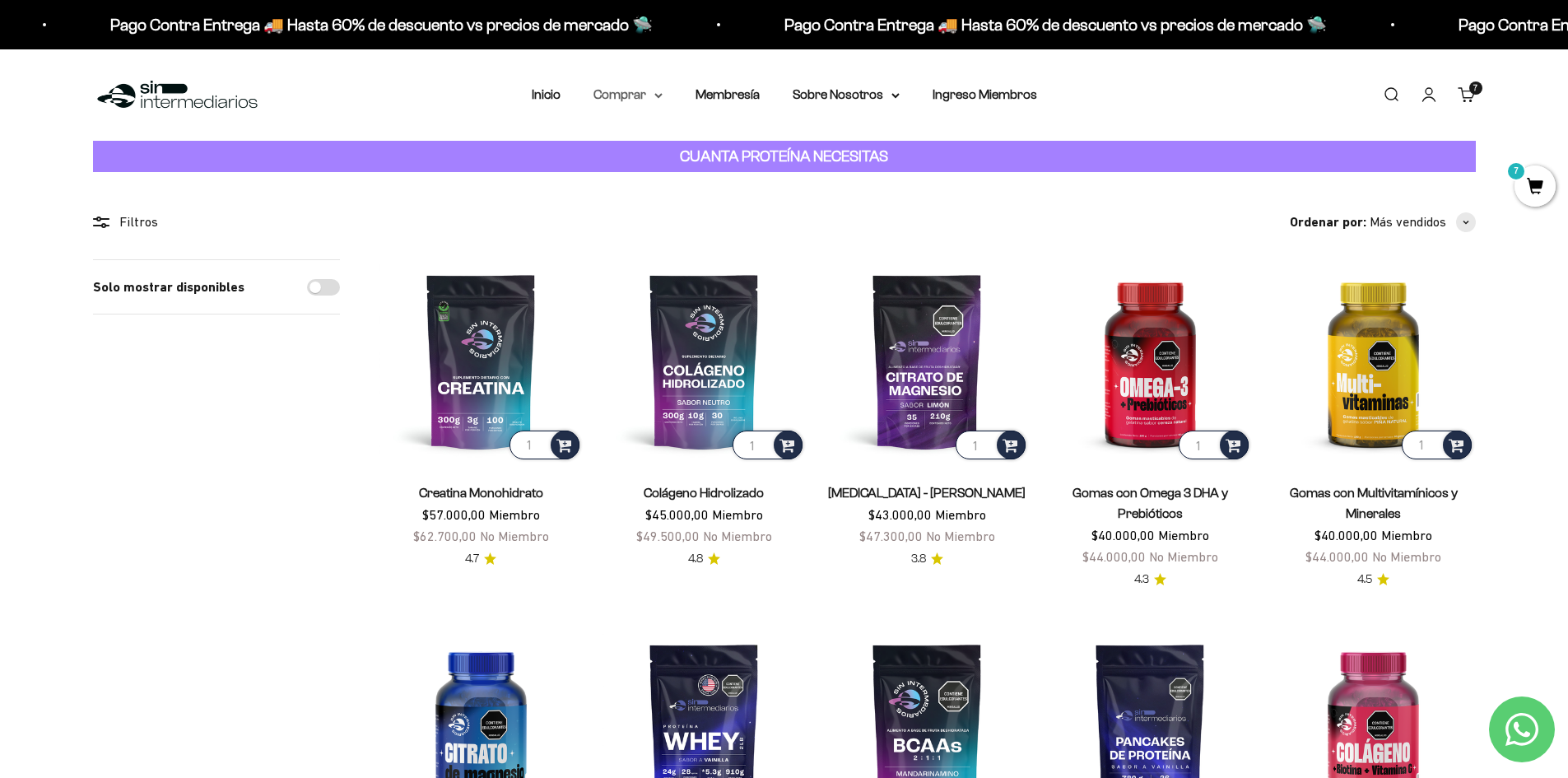
click at [657, 102] on summary "Comprar" at bounding box center [627, 94] width 69 height 21
click at [672, 174] on span "Otros Suplementos" at bounding box center [658, 178] width 110 height 14
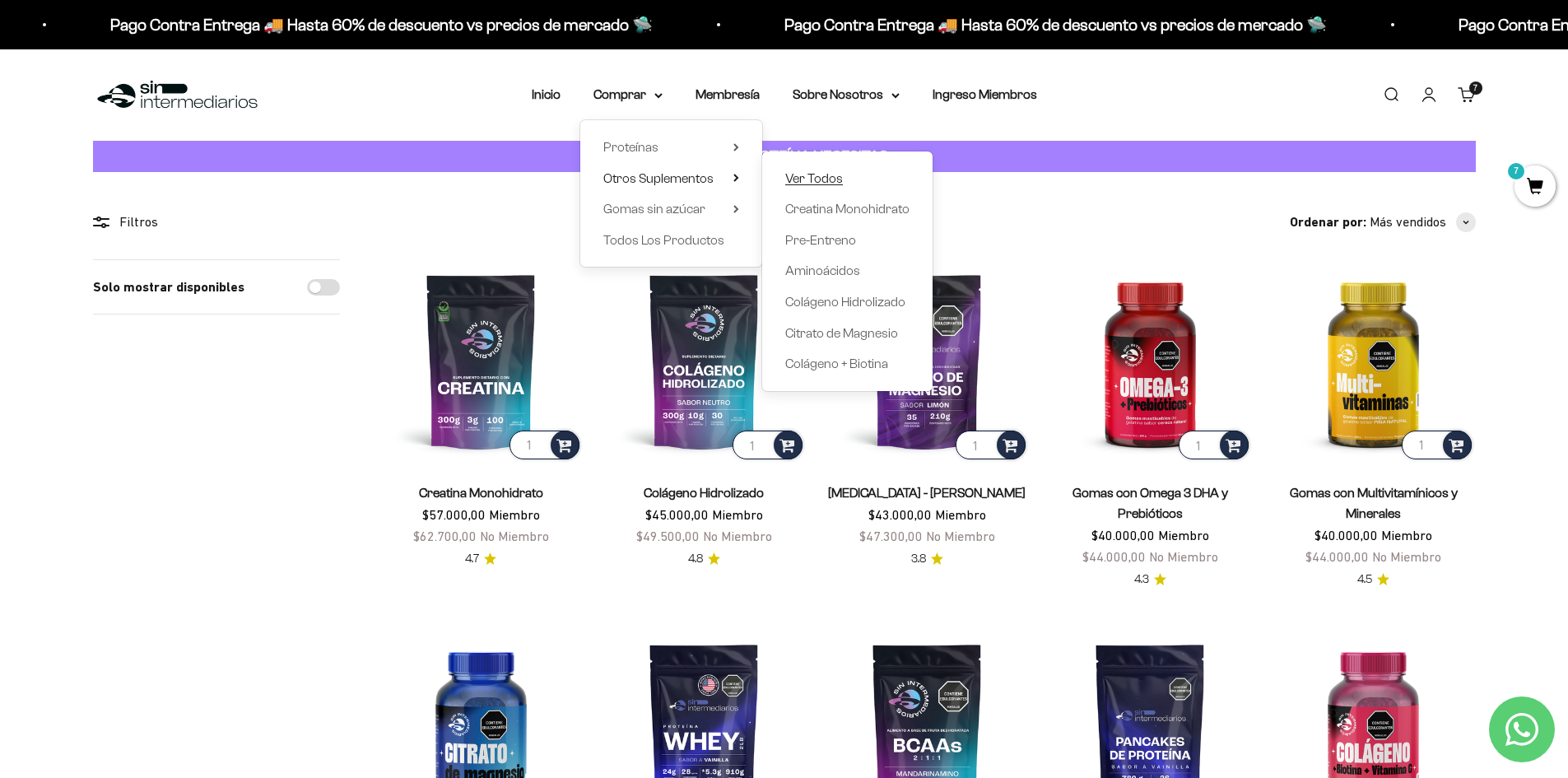
click at [824, 179] on span "Ver Todos" at bounding box center [813, 178] width 57 height 14
